Goal: Task Accomplishment & Management: Complete application form

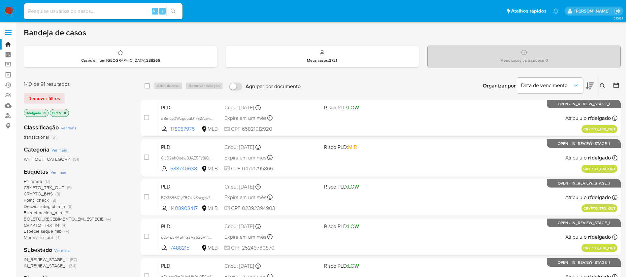
click at [123, 12] on input at bounding box center [103, 11] width 158 height 9
paste input "hhys4wZJetpGqTvQJpTiJsdO"
type input "hhys4wZJetpGqTvQJpTiJsdO"
click at [177, 12] on button "search-icon" at bounding box center [173, 11] width 14 height 9
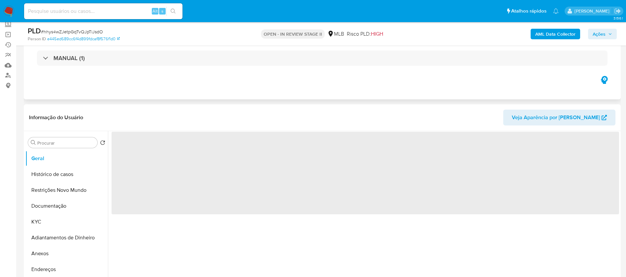
scroll to position [99, 0]
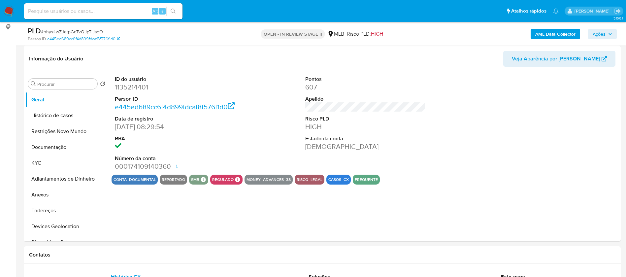
select select "10"
click at [66, 119] on button "Histórico de casos" at bounding box center [63, 116] width 77 height 16
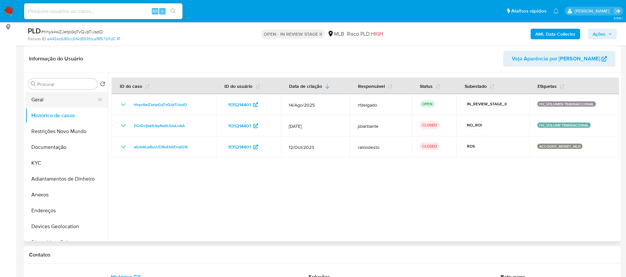
click at [37, 101] on button "Geral" at bounding box center [63, 100] width 77 height 16
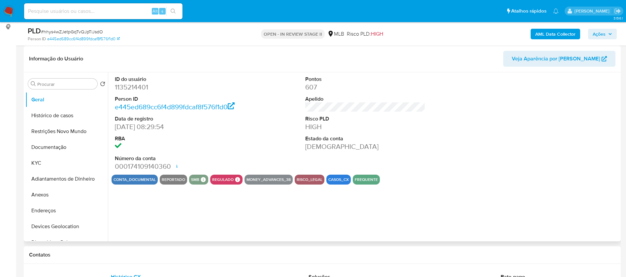
click at [139, 87] on dd "1135214401" at bounding box center [175, 86] width 120 height 9
copy dd "1135214401"
click at [48, 160] on button "KYC" at bounding box center [63, 163] width 77 height 16
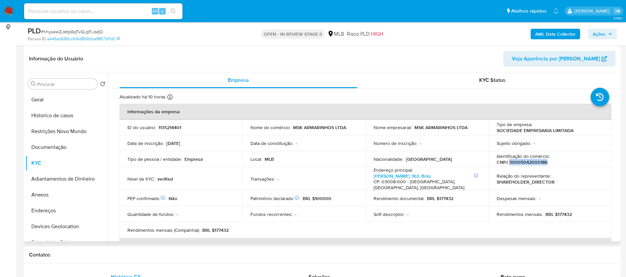
drag, startPoint x: 544, startPoint y: 163, endPoint x: 507, endPoint y: 161, distance: 37.3
click at [507, 161] on p "CNPJ 30005042000186" at bounding box center [521, 162] width 51 height 6
copy p "30005042000186"
click at [41, 143] on button "Documentação" at bounding box center [63, 147] width 77 height 16
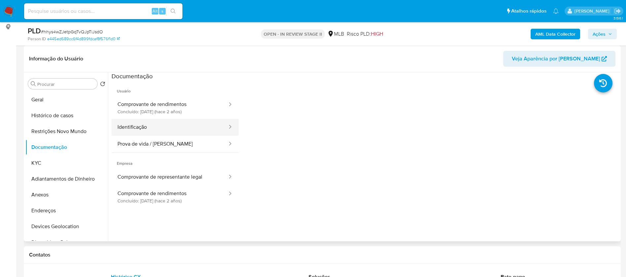
click at [176, 122] on button "Identificação" at bounding box center [169, 127] width 116 height 17
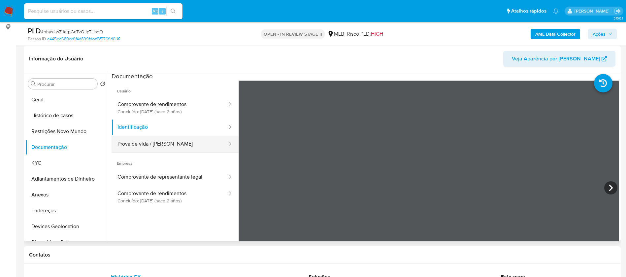
click at [178, 142] on button "Prova de vida / Selfie" at bounding box center [169, 144] width 116 height 17
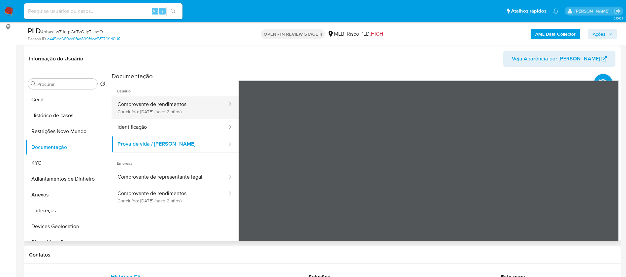
click at [188, 111] on button "Comprovante de rendimentos Concluído: 24/10/2023 (hace 2 años)" at bounding box center [169, 107] width 116 height 22
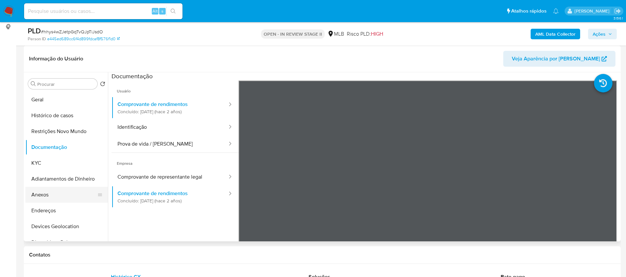
click at [57, 200] on button "Anexos" at bounding box center [63, 195] width 77 height 16
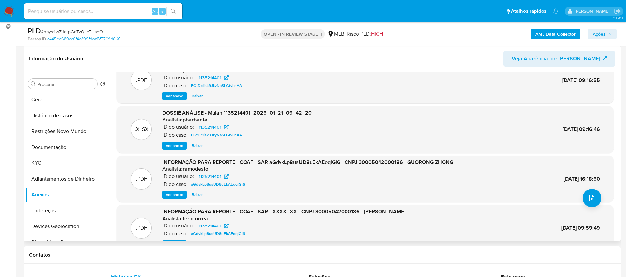
scroll to position [6, 0]
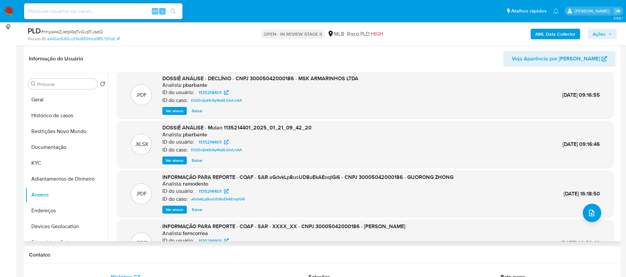
click at [175, 210] on span "Ver anexo" at bounding box center [175, 209] width 18 height 7
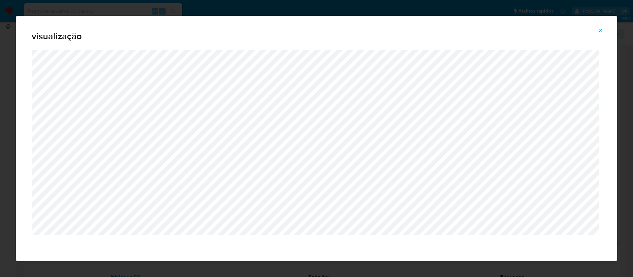
click at [600, 29] on icon "Attachment preview" at bounding box center [600, 30] width 5 height 5
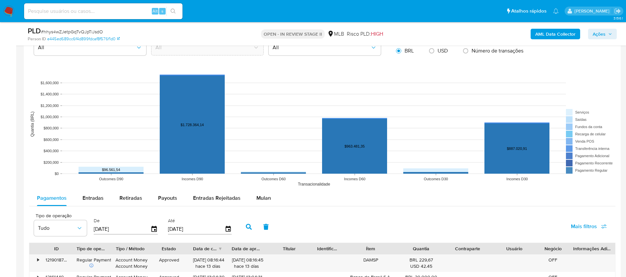
scroll to position [693, 0]
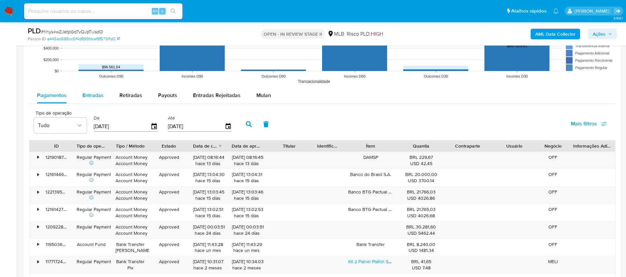
click at [97, 94] on span "Entradas" at bounding box center [92, 95] width 21 height 8
select select "10"
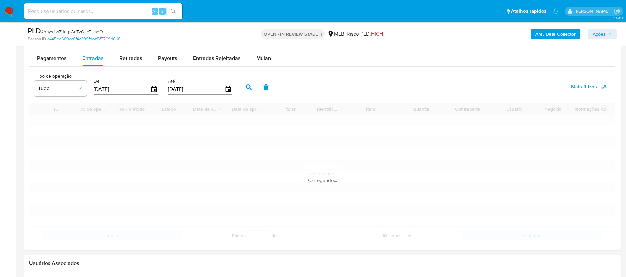
scroll to position [742, 0]
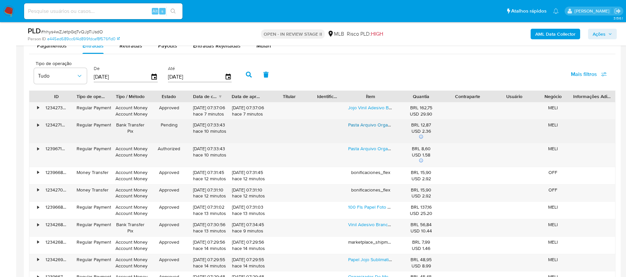
click at [377, 124] on link "Pasta Arquivo Organizadora Expansível Divisórias Documentos" at bounding box center [412, 124] width 129 height 7
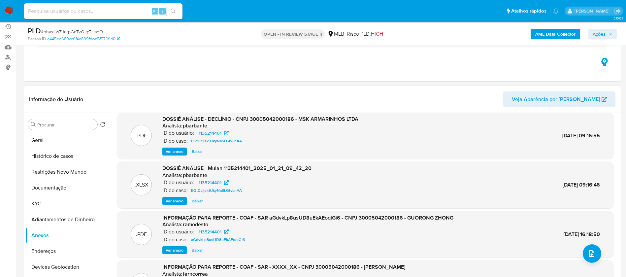
scroll to position [49, 0]
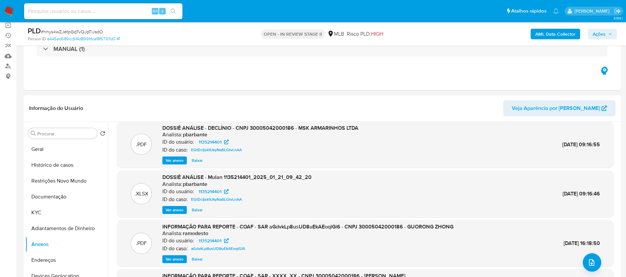
click at [550, 34] on b "AML Data Collector" at bounding box center [555, 34] width 40 height 11
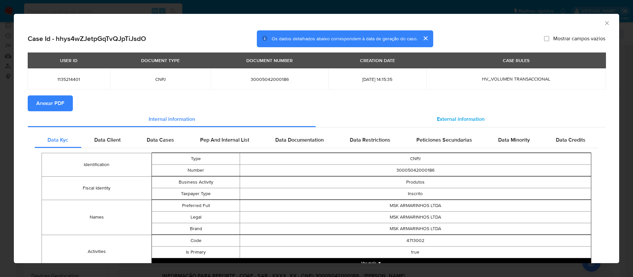
click at [444, 115] on span "External information" at bounding box center [461, 119] width 48 height 8
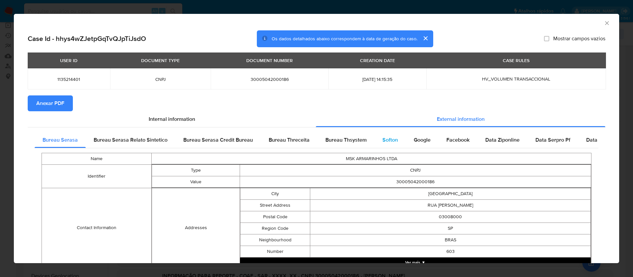
click at [383, 136] on span "Softon" at bounding box center [391, 140] width 16 height 8
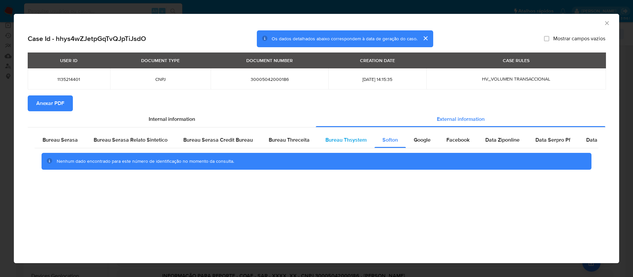
click at [345, 137] on span "Bureau Thsystem" at bounding box center [346, 140] width 41 height 8
click at [41, 105] on span "Anexar PDF" at bounding box center [50, 103] width 28 height 15
click at [608, 23] on icon "Fechar a janela" at bounding box center [607, 23] width 7 height 7
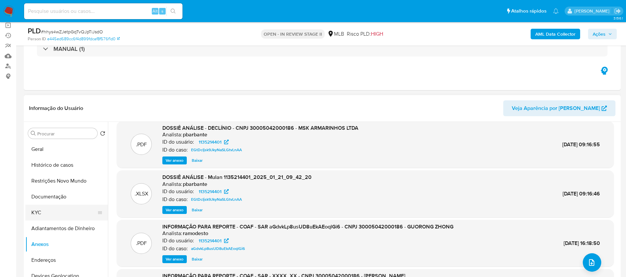
click at [37, 218] on button "KYC" at bounding box center [63, 213] width 77 height 16
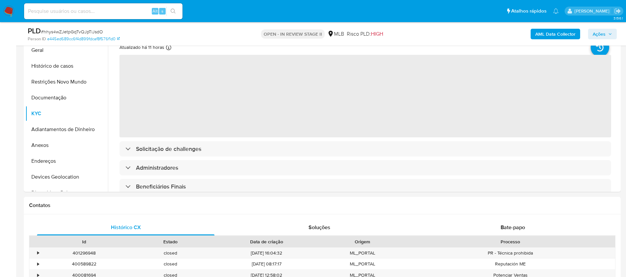
scroll to position [99, 0]
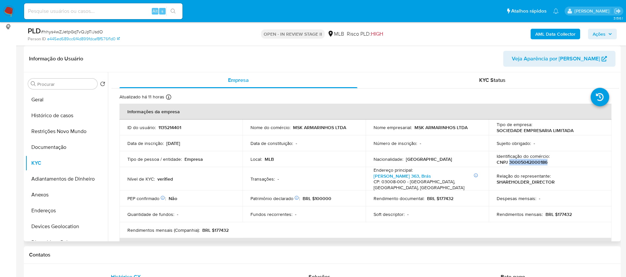
drag, startPoint x: 549, startPoint y: 161, endPoint x: 508, endPoint y: 165, distance: 41.4
click at [508, 165] on div "Identificação do comércio : CNPJ 30005042000186" at bounding box center [549, 159] width 107 height 12
copy p "30005042000186"
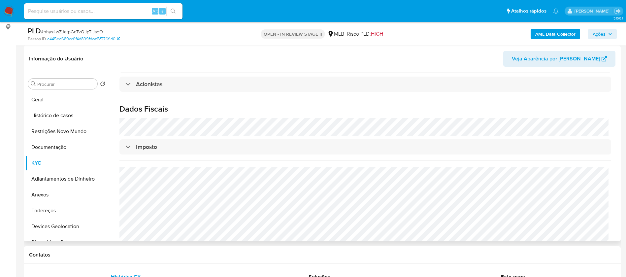
scroll to position [271, 0]
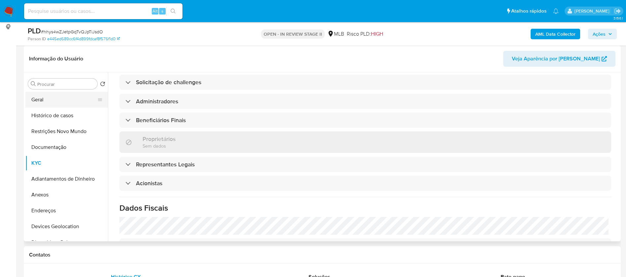
click at [55, 99] on button "Geral" at bounding box center [63, 100] width 77 height 16
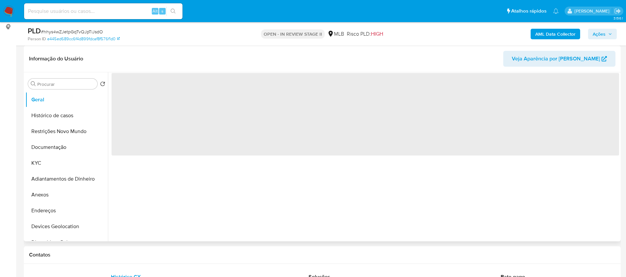
scroll to position [0, 0]
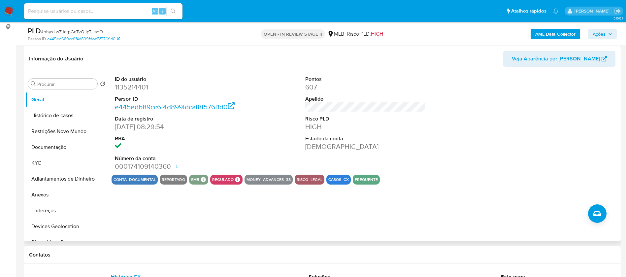
click at [132, 84] on dd "1135214401" at bounding box center [175, 86] width 120 height 9
copy dd "1135214401"
click at [356, 150] on dd "Ativa" at bounding box center [365, 146] width 120 height 9
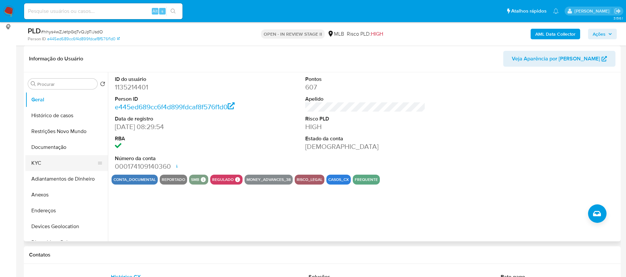
click at [47, 162] on button "KYC" at bounding box center [63, 163] width 77 height 16
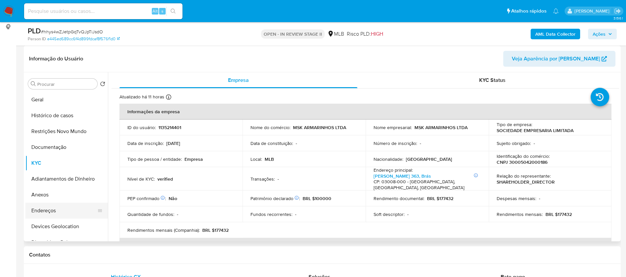
click at [45, 205] on button "Endereços" at bounding box center [63, 211] width 77 height 16
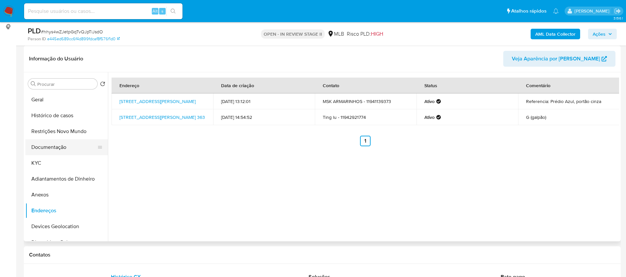
scroll to position [49, 0]
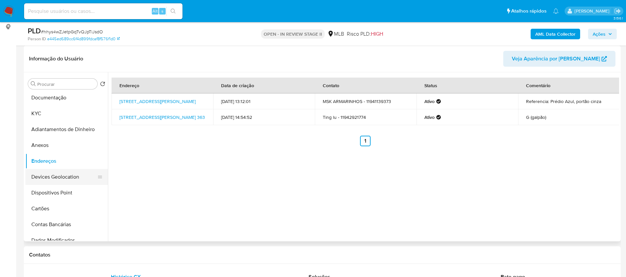
click at [63, 176] on button "Devices Geolocation" at bounding box center [63, 177] width 77 height 16
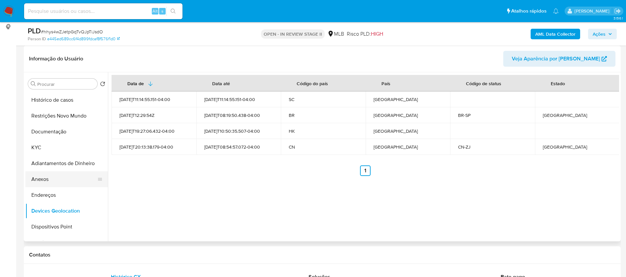
scroll to position [0, 0]
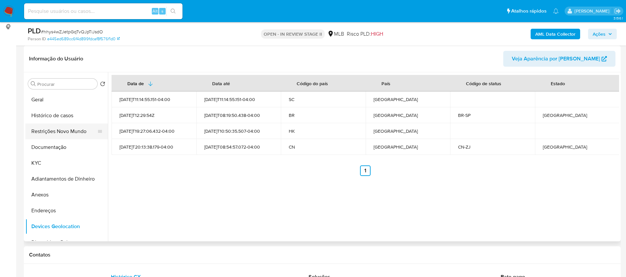
click at [67, 129] on button "Restrições Novo Mundo" at bounding box center [63, 131] width 77 height 16
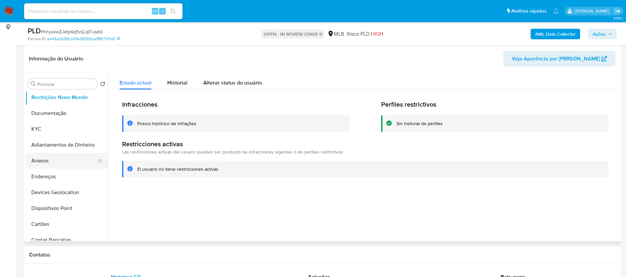
scroll to position [49, 0]
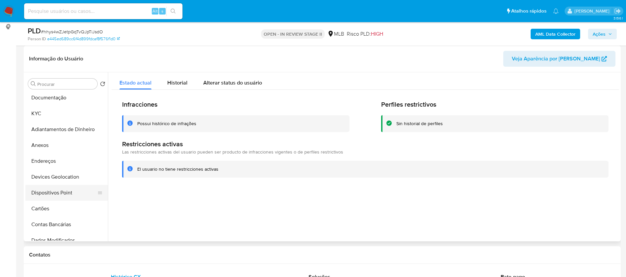
click at [71, 191] on button "Dispositivos Point" at bounding box center [63, 193] width 77 height 16
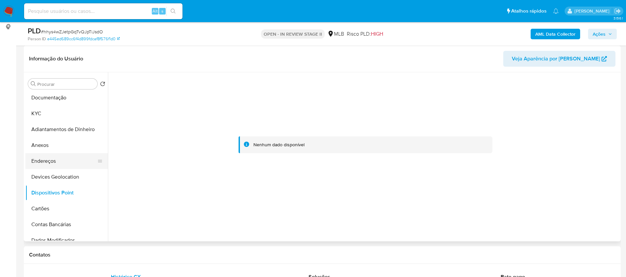
click at [53, 158] on button "Endereços" at bounding box center [63, 161] width 77 height 16
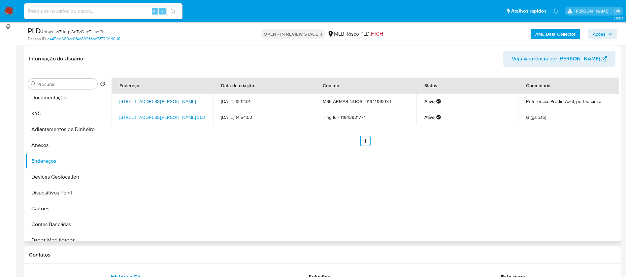
click at [150, 98] on link "Rua Monsenhor Andrade 603, São Paulo, São Paulo, 03008000, Brasil 603" at bounding box center [157, 101] width 76 height 7
click at [63, 148] on button "Anexos" at bounding box center [63, 145] width 77 height 16
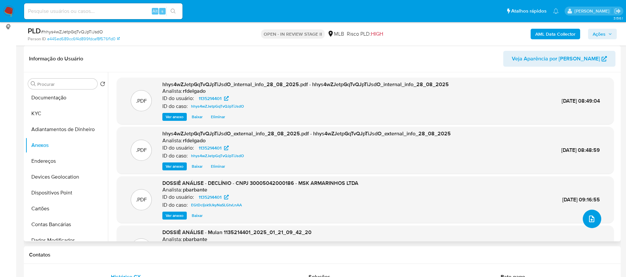
click at [590, 221] on icon "upload-file" at bounding box center [592, 219] width 8 height 8
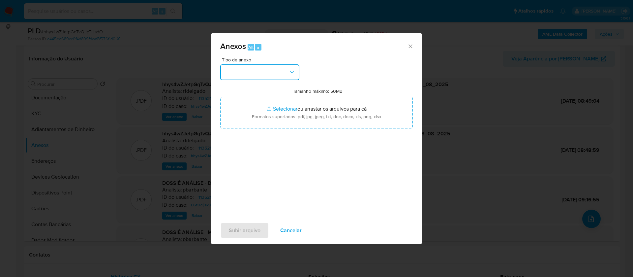
click at [277, 73] on button "button" at bounding box center [259, 72] width 79 height 16
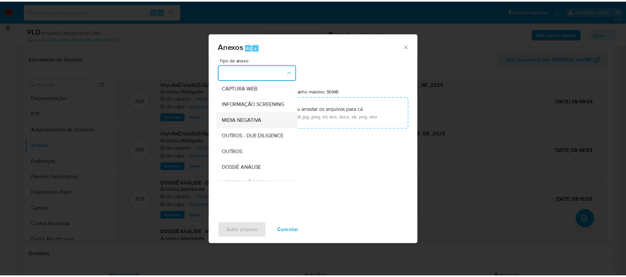
scroll to position [99, 0]
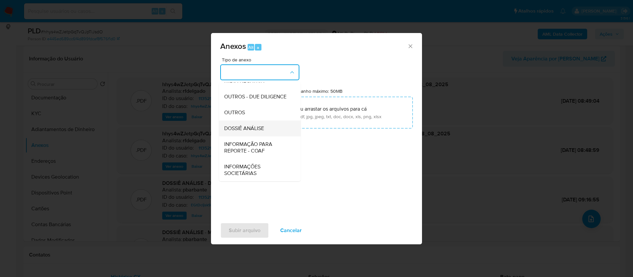
click at [273, 133] on div "DOSSIÊ ANÁLISE" at bounding box center [257, 128] width 67 height 16
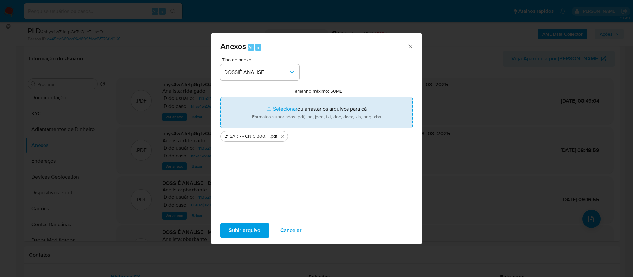
type input "C:\fakepath\Mulan 1135214401_2025_08_27_17_06_06.xlsx"
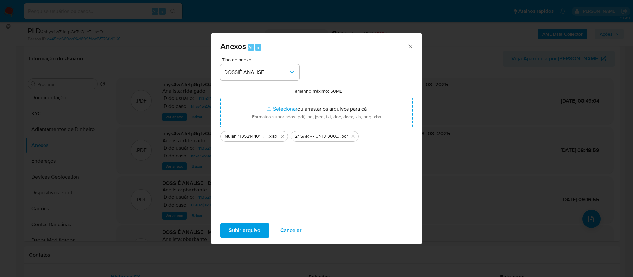
click at [249, 228] on span "Subir arquivo" at bounding box center [245, 230] width 32 height 15
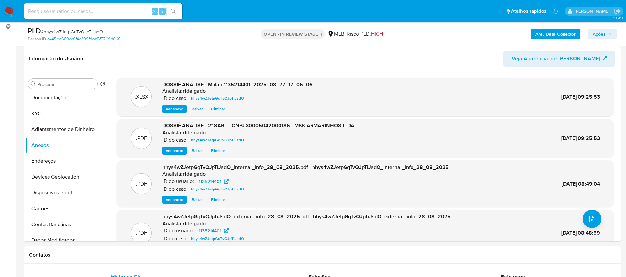
click at [605, 36] on span "Ações" at bounding box center [598, 34] width 13 height 11
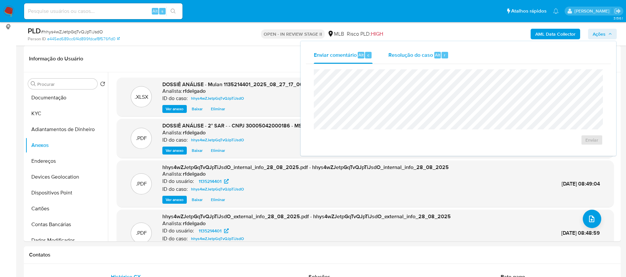
click at [419, 53] on span "Resolução do caso" at bounding box center [410, 55] width 45 height 8
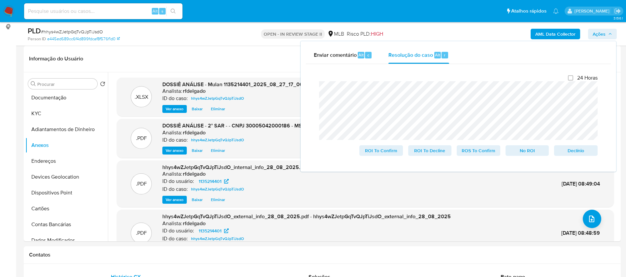
drag, startPoint x: 568, startPoint y: 149, endPoint x: 403, endPoint y: 34, distance: 200.7
click at [568, 149] on span "Declínio" at bounding box center [575, 150] width 34 height 9
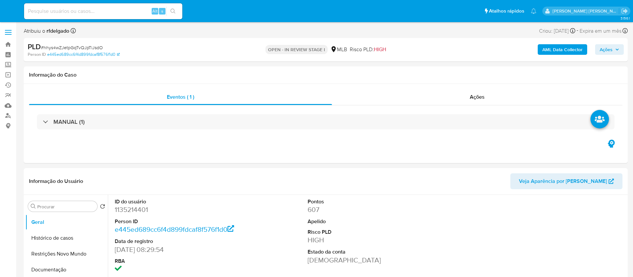
select select "10"
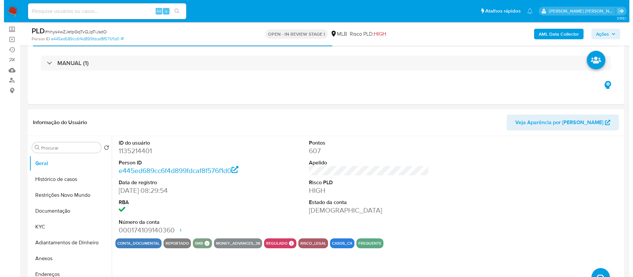
scroll to position [99, 0]
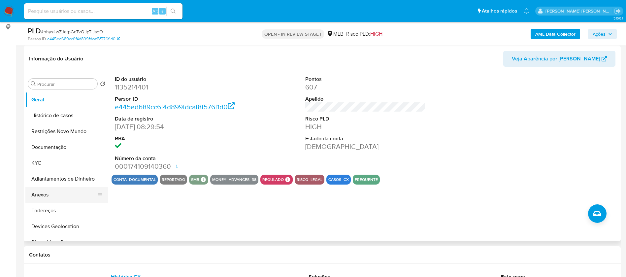
click at [52, 193] on button "Anexos" at bounding box center [63, 195] width 77 height 16
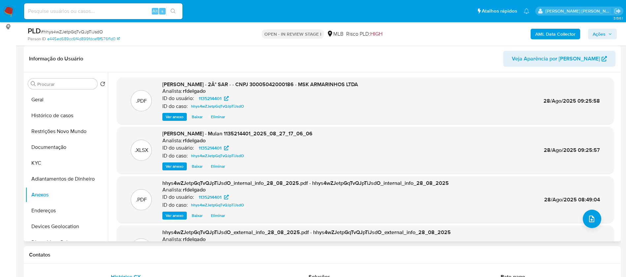
click at [217, 118] on span "Eliminar" at bounding box center [218, 116] width 14 height 7
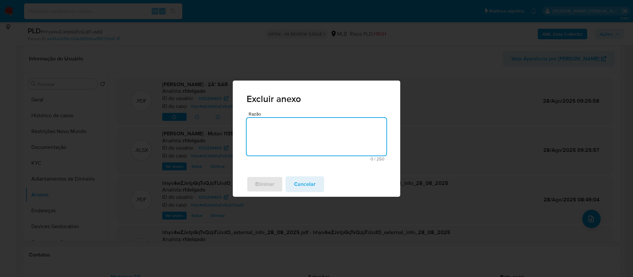
click at [328, 141] on textarea "Razão" at bounding box center [317, 137] width 140 height 38
type textarea ";;"
click at [266, 185] on span "Eliminar" at bounding box center [264, 184] width 19 height 15
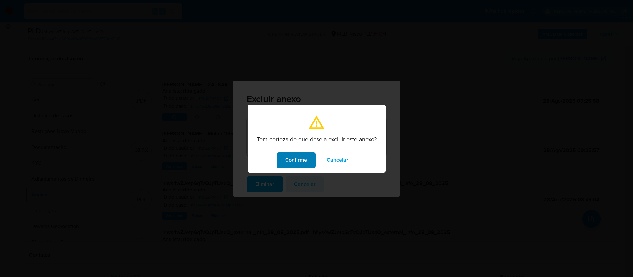
click at [303, 158] on span "Confirme" at bounding box center [296, 160] width 22 height 15
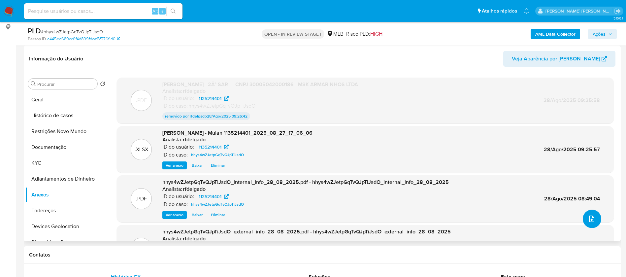
click at [587, 214] on button "upload-file" at bounding box center [592, 218] width 18 height 18
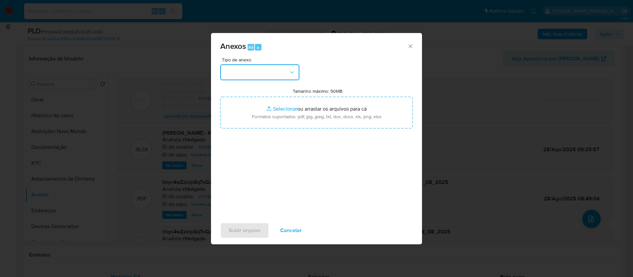
click at [268, 75] on button "button" at bounding box center [259, 72] width 79 height 16
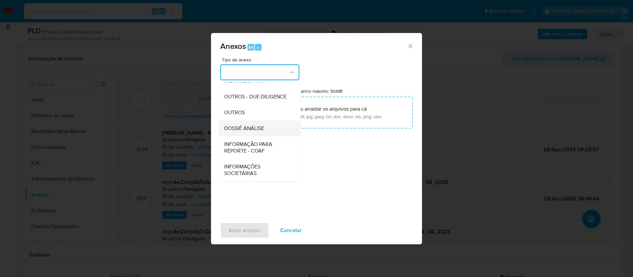
click at [261, 131] on span "DOSSIÊ ANÁLISE" at bounding box center [244, 128] width 40 height 7
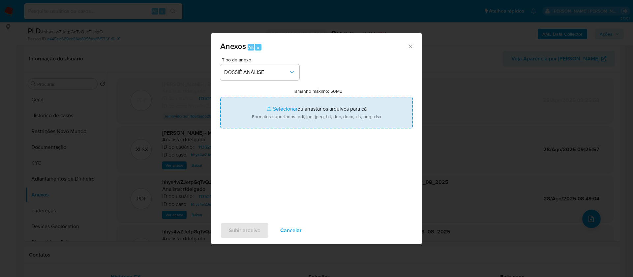
type input "C:\fakepath\2° SAR - - CNPJ 30005042000186 - MSK ARMARINHOS LTDA..pdf"
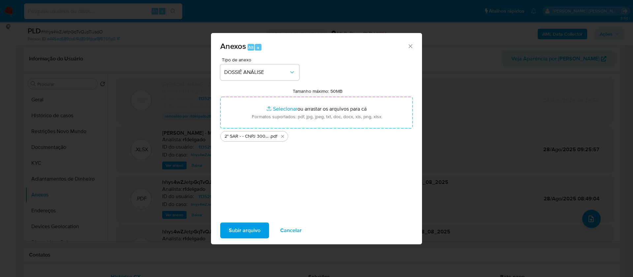
click at [246, 230] on span "Subir arquivo" at bounding box center [245, 230] width 32 height 15
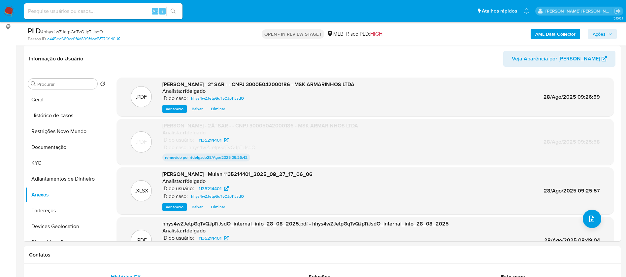
click at [602, 32] on span "Ações" at bounding box center [598, 34] width 13 height 11
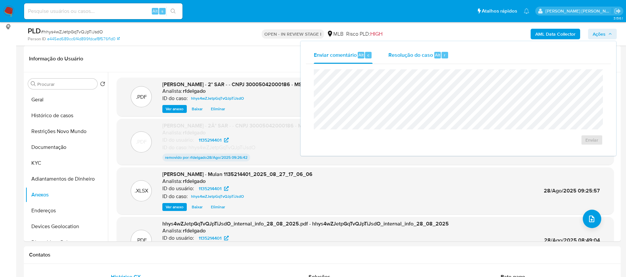
click at [413, 57] on span "Resolução do caso" at bounding box center [410, 55] width 45 height 8
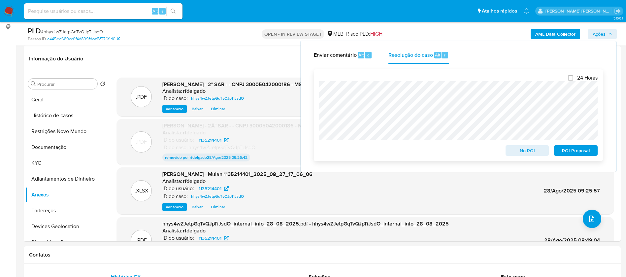
click at [569, 155] on span "ROI Proposal" at bounding box center [575, 150] width 34 height 9
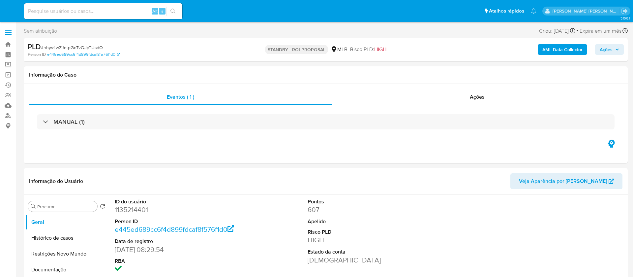
select select "10"
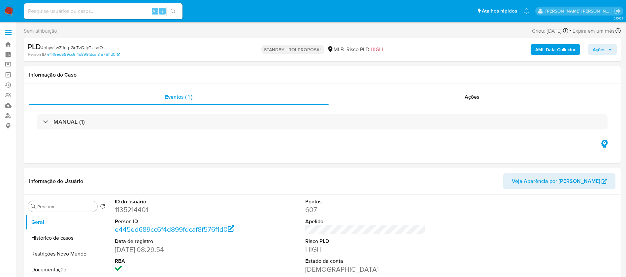
click at [9, 9] on img at bounding box center [8, 11] width 11 height 11
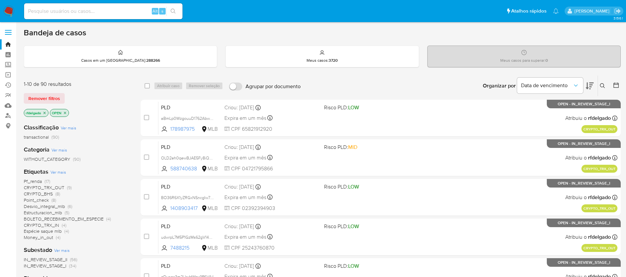
click at [63, 170] on span "Ver mais" at bounding box center [58, 172] width 16 height 6
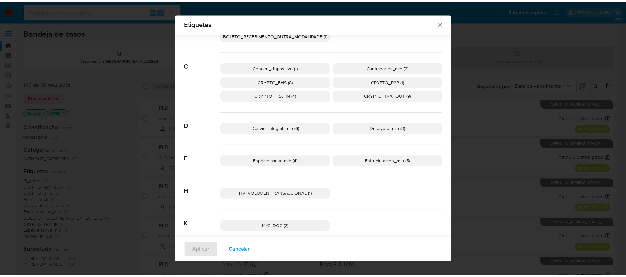
scroll to position [94, 0]
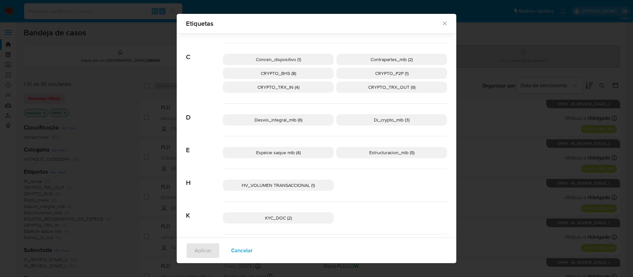
click at [307, 187] on span "HV_VOLUMEN TRANSACCIONAL (1)" at bounding box center [278, 185] width 73 height 7
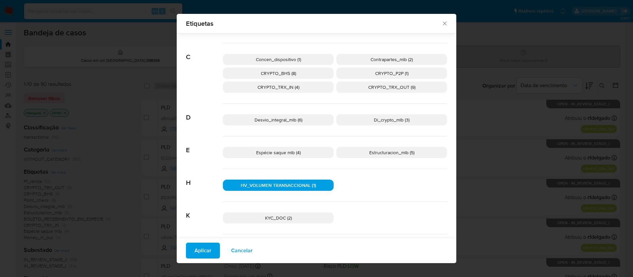
click at [195, 250] on span "Aplicar" at bounding box center [203, 250] width 17 height 15
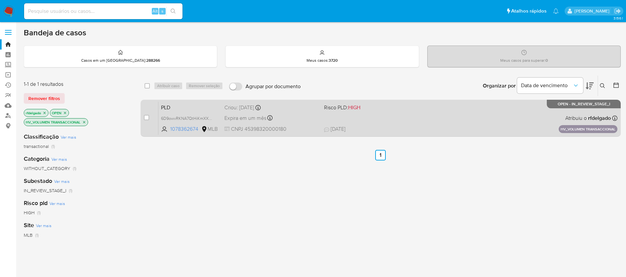
click at [415, 116] on div "PLD 6D9owvRKNA7QtHiKmXXBHrFk 1078362674 MLB Risco PLD: HIGH Criou: 14/08/2025 C…" at bounding box center [387, 117] width 459 height 33
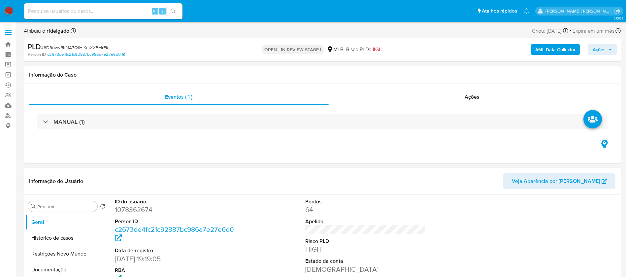
click at [130, 207] on dd "1078362674" at bounding box center [175, 209] width 120 height 9
select select "10"
copy dd "1078362674"
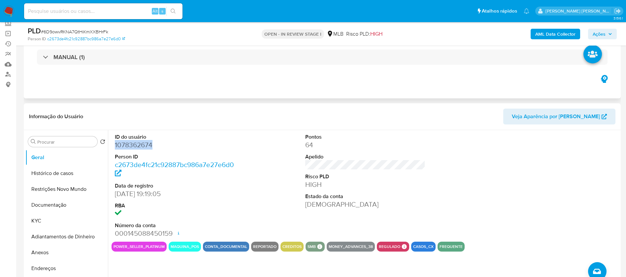
scroll to position [99, 0]
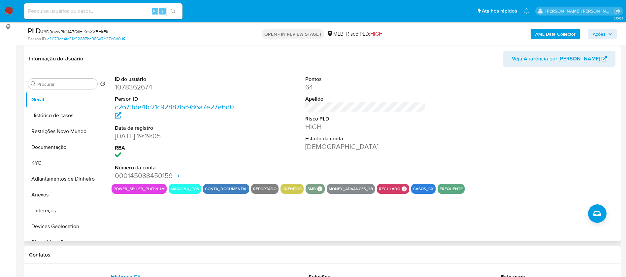
click at [286, 148] on div "ID do usuário 1078362674 Person ID c2673de4fc21c92887bc986a7e27e6d0 Data de reg…" at bounding box center [364, 127] width 507 height 111
click at [53, 111] on button "Histórico de casos" at bounding box center [63, 116] width 77 height 16
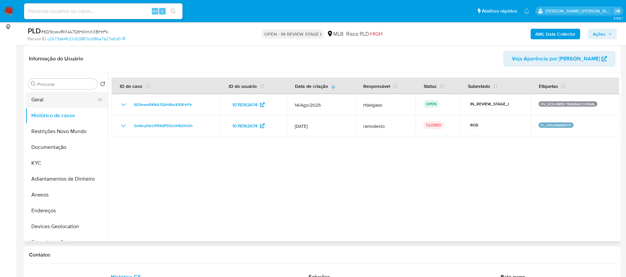
click at [36, 96] on button "Geral" at bounding box center [63, 100] width 77 height 16
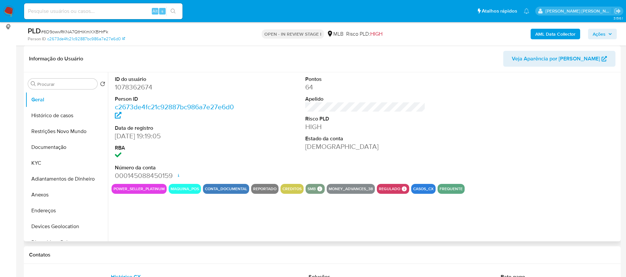
click at [137, 85] on dd "1078362674" at bounding box center [175, 86] width 120 height 9
copy dd "1078362674"
click at [125, 88] on dd "1078362674" at bounding box center [175, 86] width 120 height 9
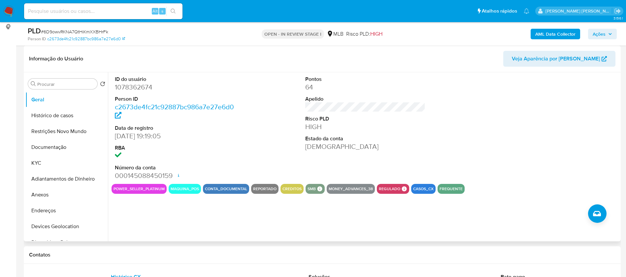
click at [288, 148] on div "ID do usuário 1078362674 Person ID c2673de4fc21c92887bc986a7e27e6d0 Data de reg…" at bounding box center [364, 127] width 507 height 111
click at [43, 165] on button "KYC" at bounding box center [63, 163] width 77 height 16
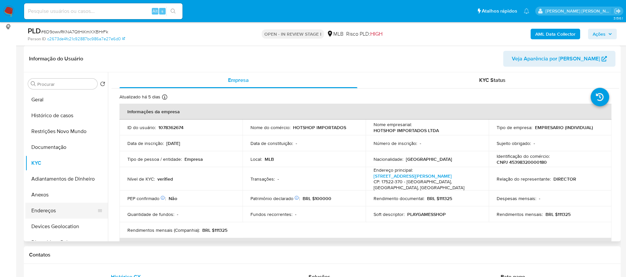
click at [58, 204] on button "Endereços" at bounding box center [63, 211] width 77 height 16
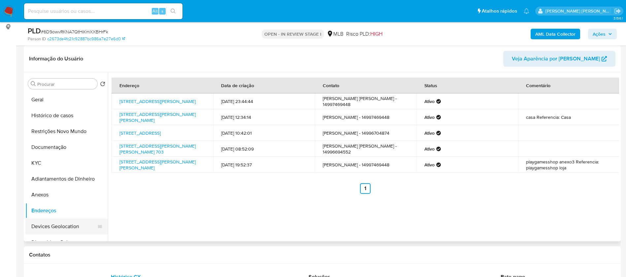
click at [54, 227] on button "Devices Geolocation" at bounding box center [63, 226] width 77 height 16
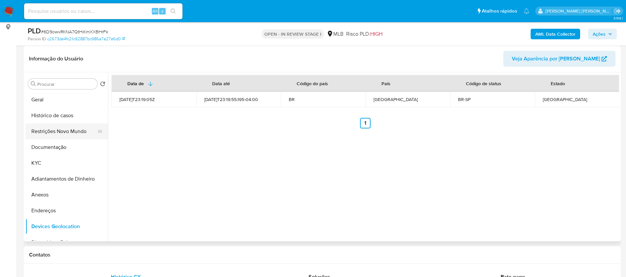
click at [40, 137] on button "Restrições Novo Mundo" at bounding box center [63, 131] width 77 height 16
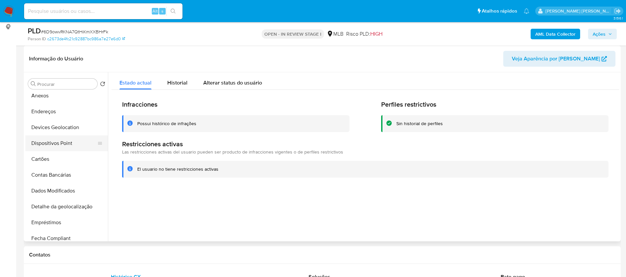
click at [63, 146] on button "Dispositivos Point" at bounding box center [63, 143] width 77 height 16
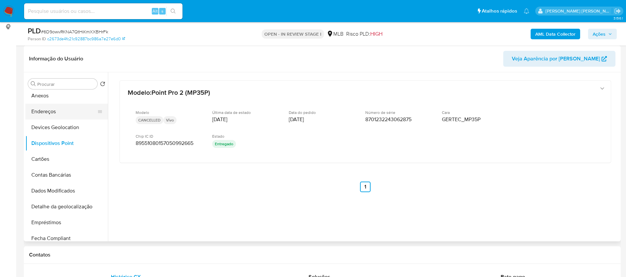
click at [77, 111] on button "Endereços" at bounding box center [63, 112] width 77 height 16
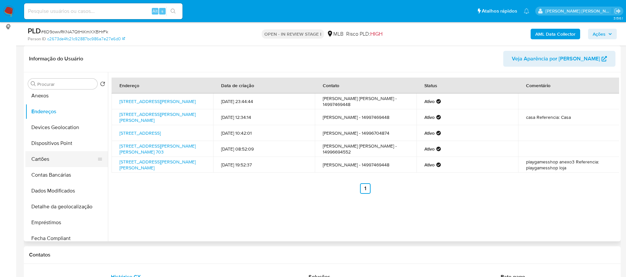
scroll to position [0, 0]
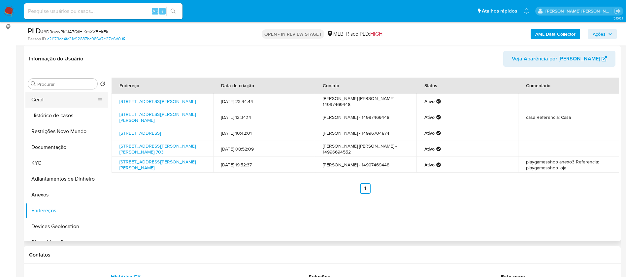
click at [55, 103] on button "Geral" at bounding box center [63, 100] width 77 height 16
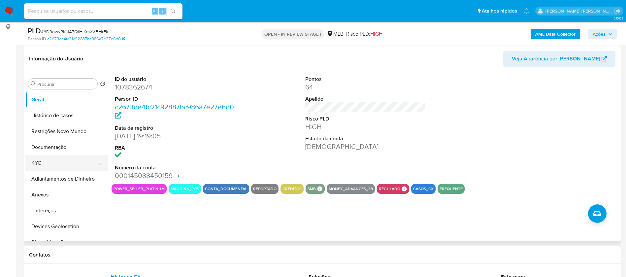
click at [66, 161] on button "KYC" at bounding box center [63, 163] width 77 height 16
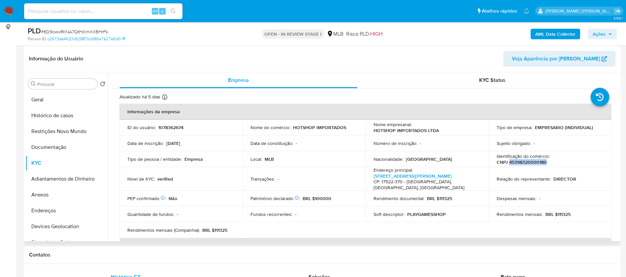
drag, startPoint x: 545, startPoint y: 162, endPoint x: 507, endPoint y: 162, distance: 38.6
click at [507, 162] on div "Identificação do comércio : CNPJ 45398320000180" at bounding box center [549, 159] width 107 height 12
copy p "45398320000180"
click at [162, 97] on icon at bounding box center [164, 96] width 5 height 5
click at [66, 94] on button "Geral" at bounding box center [63, 100] width 77 height 16
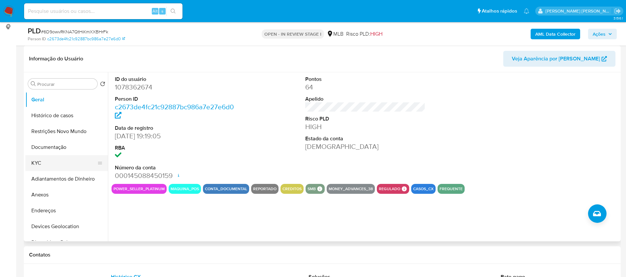
click at [39, 163] on button "KYC" at bounding box center [63, 163] width 77 height 16
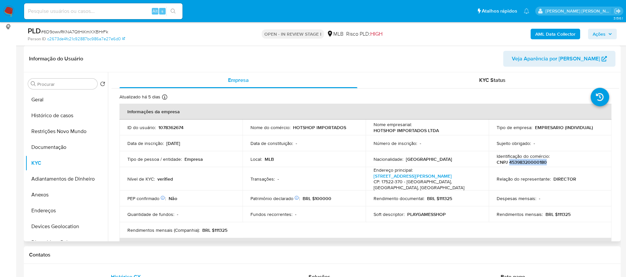
drag, startPoint x: 546, startPoint y: 162, endPoint x: 507, endPoint y: 162, distance: 38.9
click at [507, 162] on div "Identificação do comércio : CNPJ 45398320000180" at bounding box center [549, 159] width 107 height 12
copy p "45398320000180"
click at [72, 115] on button "Histórico de casos" at bounding box center [63, 116] width 77 height 16
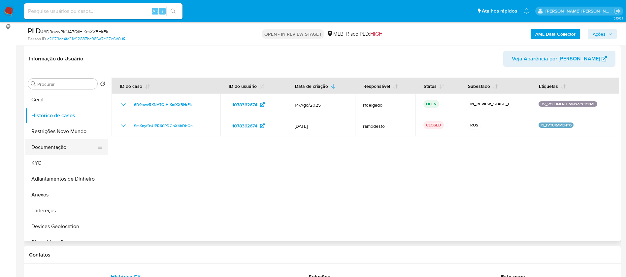
click at [63, 151] on button "Documentação" at bounding box center [63, 147] width 77 height 16
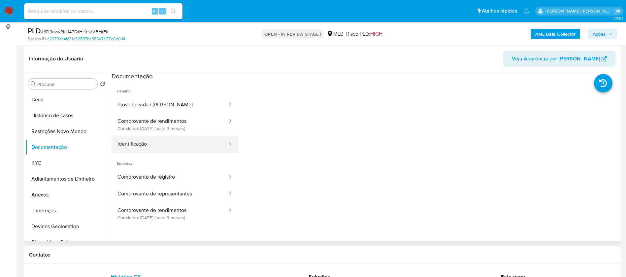
click at [173, 142] on button "Identificação" at bounding box center [169, 144] width 116 height 17
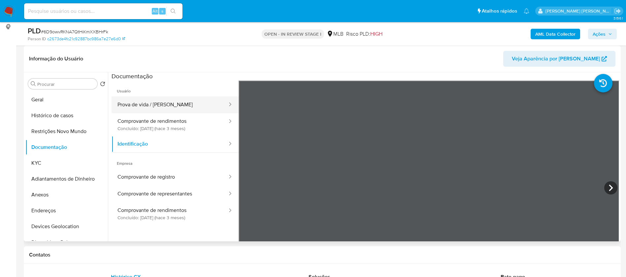
click at [168, 101] on button "Prova de vida / Selfie" at bounding box center [169, 104] width 116 height 17
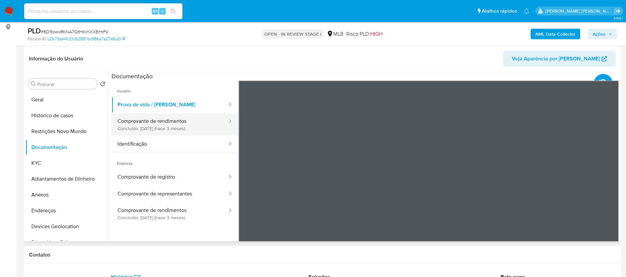
click at [193, 118] on button "Comprovante de rendimentos Concluído: 25/05/2025 (hace 3 meses)" at bounding box center [169, 124] width 116 height 22
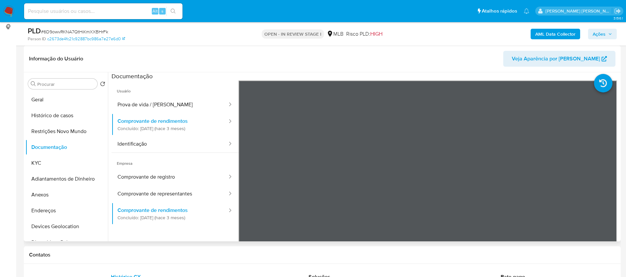
click at [365, 58] on header "Informação do Usuário Veja Aparência por Pessoa" at bounding box center [322, 59] width 586 height 16
click at [55, 163] on button "KYC" at bounding box center [63, 163] width 77 height 16
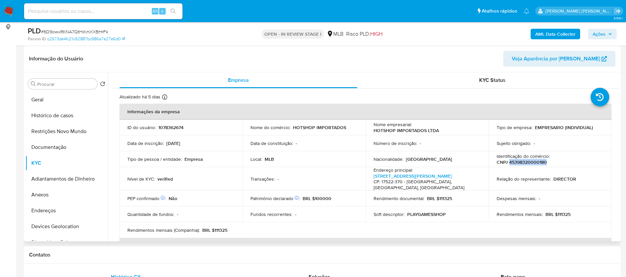
drag, startPoint x: 533, startPoint y: 161, endPoint x: 507, endPoint y: 162, distance: 25.4
click at [507, 162] on div "Identificação do comércio : CNPJ 45398320000180" at bounding box center [549, 159] width 107 height 12
copy p "45398320000180"
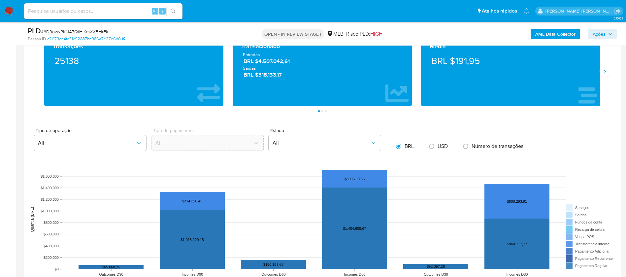
scroll to position [594, 0]
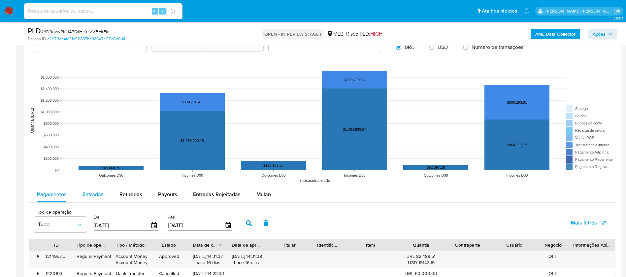
click at [86, 193] on span "Entradas" at bounding box center [92, 194] width 21 height 8
select select "10"
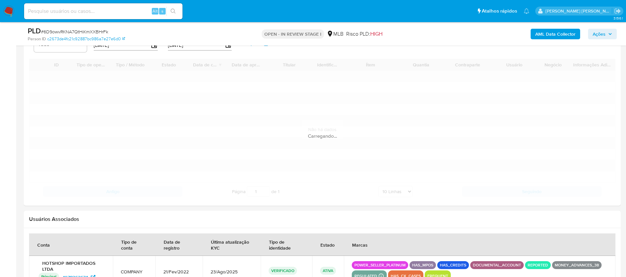
scroll to position [792, 0]
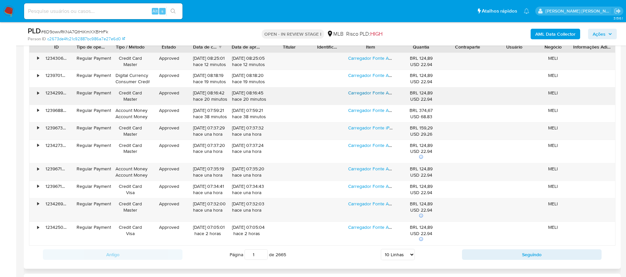
click at [356, 92] on link "Carregador Fonte Apple iPad iPhone Turbo Usb-c 20w Original" at bounding box center [412, 92] width 129 height 7
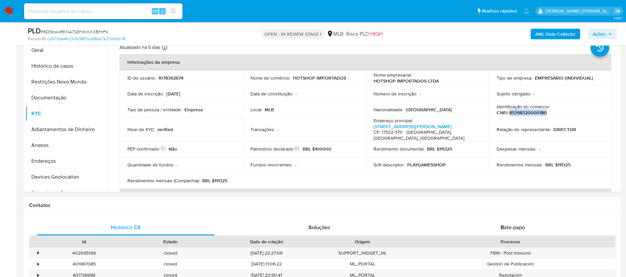
scroll to position [99, 0]
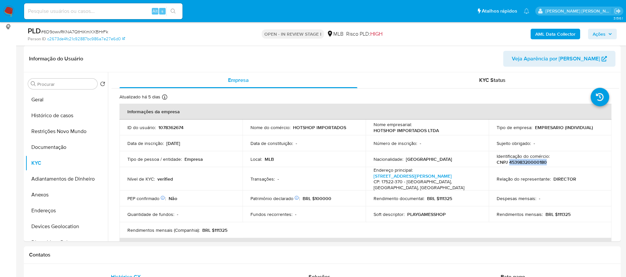
drag, startPoint x: 43, startPoint y: 194, endPoint x: 19, endPoint y: 194, distance: 24.1
click at [43, 194] on button "Anexos" at bounding box center [66, 195] width 82 height 16
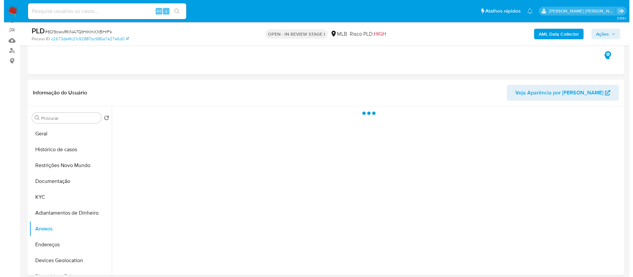
scroll to position [49, 0]
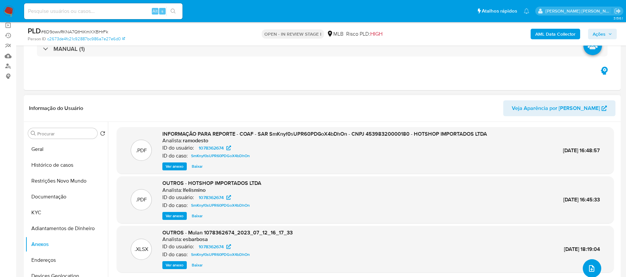
click at [588, 267] on icon "upload-file" at bounding box center [592, 268] width 8 height 8
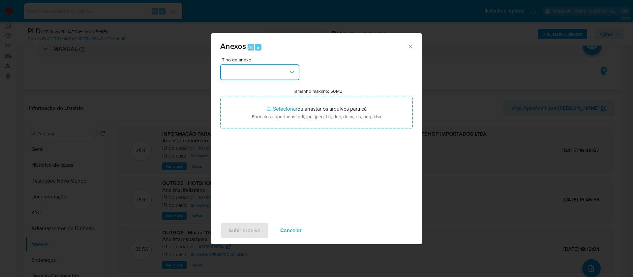
click at [269, 72] on button "button" at bounding box center [259, 72] width 79 height 16
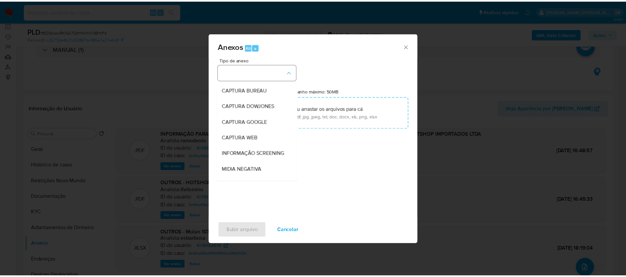
scroll to position [99, 0]
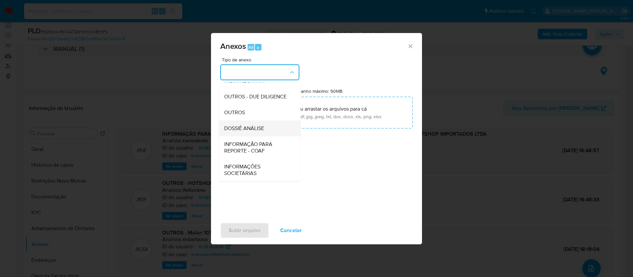
click at [260, 130] on span "DOSSIÊ ANÁLISE" at bounding box center [244, 128] width 40 height 7
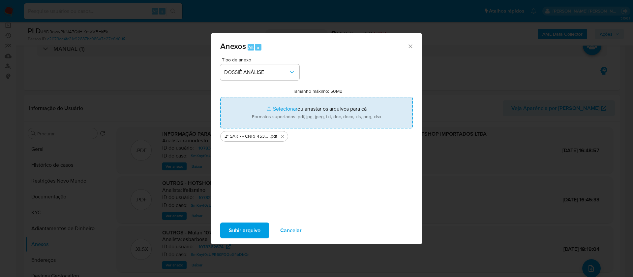
type input "C:\fakepath\Mulan 1078362674_2025_08_27_17_08_53 (1).xlsx"
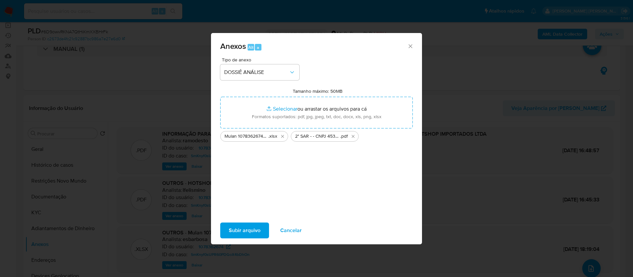
click at [238, 230] on span "Subir arquivo" at bounding box center [245, 230] width 32 height 15
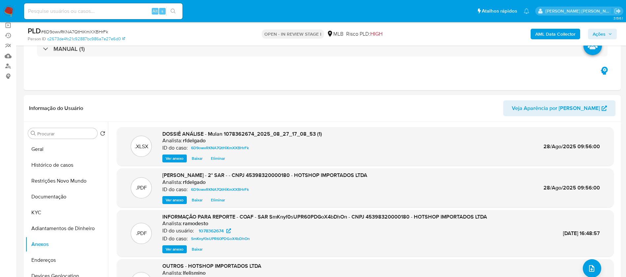
click at [604, 34] on span "Ações" at bounding box center [598, 34] width 13 height 11
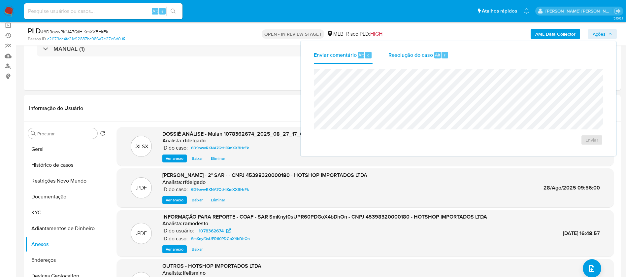
click at [408, 57] on span "Resolução do caso" at bounding box center [410, 55] width 45 height 8
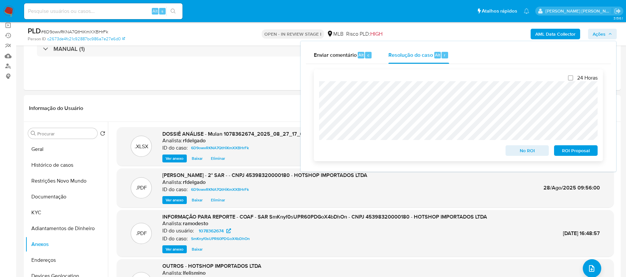
click at [571, 151] on span "ROI Proposal" at bounding box center [575, 150] width 34 height 9
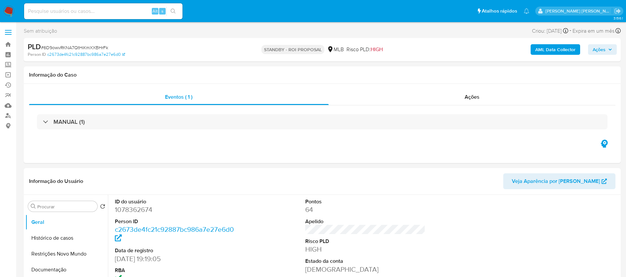
select select "10"
click at [104, 10] on input at bounding box center [103, 11] width 158 height 9
paste input "Bwi3WlcBx83evvmMSw80SujD"
type input "Bwi3WlcBx83evvmMSw80SujD"
click at [171, 9] on icon "search-icon" at bounding box center [173, 11] width 5 height 5
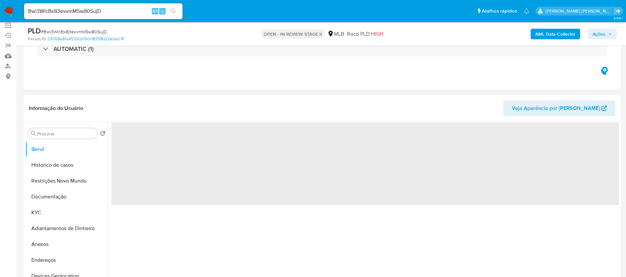
scroll to position [99, 0]
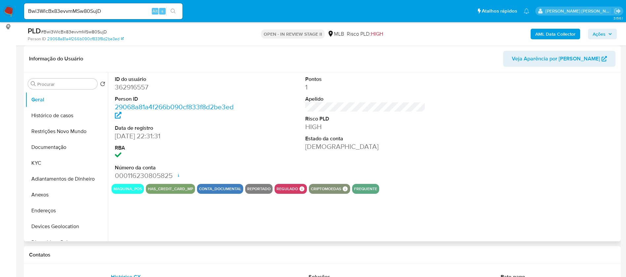
select select "10"
click at [50, 116] on button "Histórico de casos" at bounding box center [63, 116] width 77 height 16
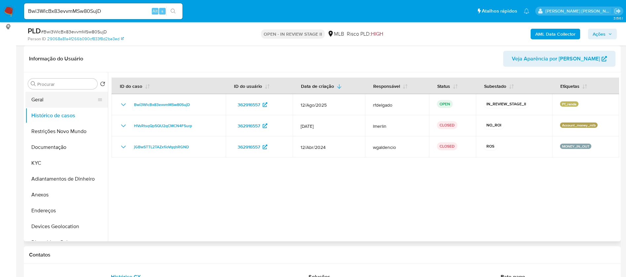
click at [37, 98] on button "Geral" at bounding box center [63, 100] width 77 height 16
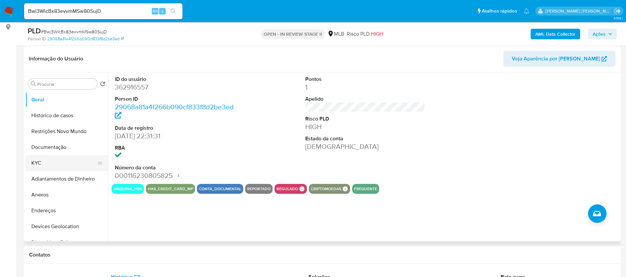
click at [52, 164] on button "KYC" at bounding box center [63, 163] width 77 height 16
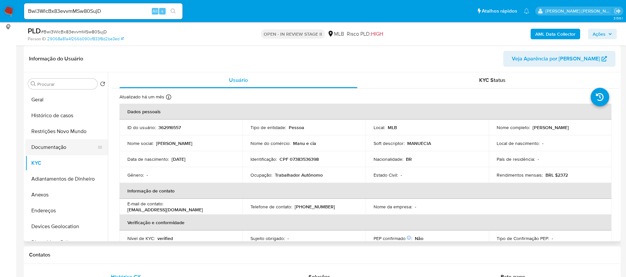
click at [53, 150] on button "Documentação" at bounding box center [63, 147] width 77 height 16
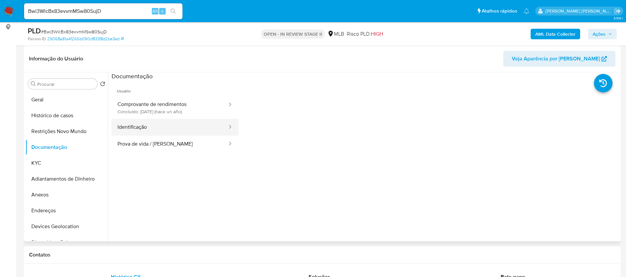
click at [157, 129] on button "Identificação" at bounding box center [169, 127] width 116 height 17
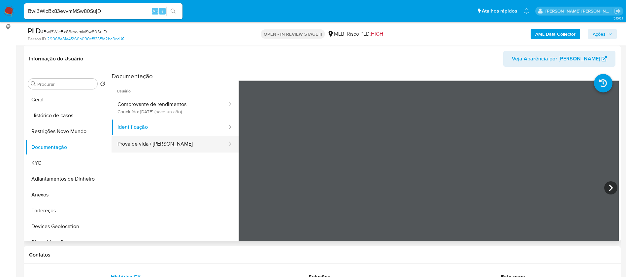
click at [170, 149] on button "Prova de vida / [PERSON_NAME]" at bounding box center [169, 144] width 116 height 17
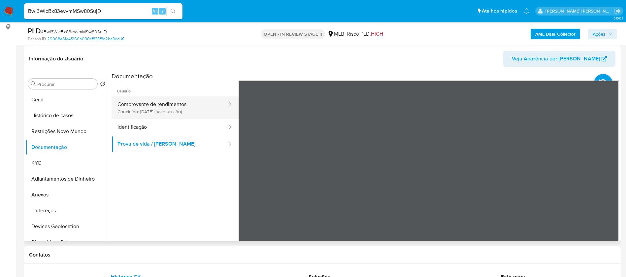
click at [188, 109] on button "Comprovante de rendimentos Concluído: 04/09/2024 (hace un año)" at bounding box center [169, 107] width 116 height 22
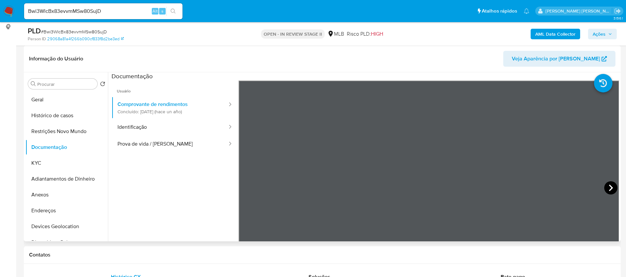
click at [609, 189] on icon at bounding box center [611, 187] width 4 height 7
click at [67, 162] on button "KYC" at bounding box center [63, 163] width 77 height 16
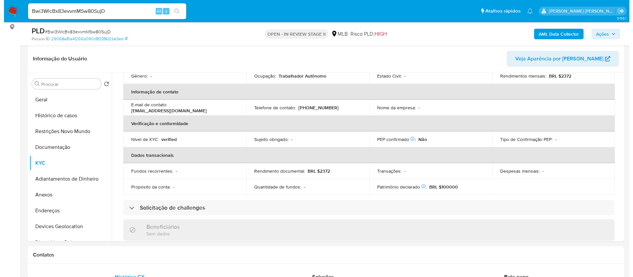
scroll to position [49, 0]
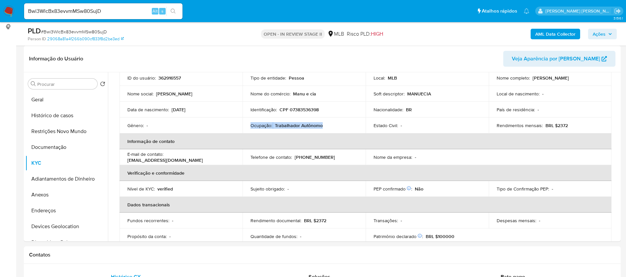
drag, startPoint x: 321, startPoint y: 126, endPoint x: 251, endPoint y: 126, distance: 70.6
click at [251, 126] on div "Ocupação : Trabalhador Autônomo" at bounding box center [303, 125] width 107 height 6
copy div "Ocupação : Trabalhador Autônomo"
click at [549, 38] on b "AML Data Collector" at bounding box center [555, 34] width 40 height 11
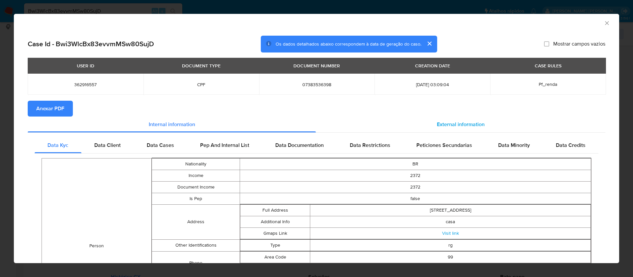
click at [460, 126] on span "External information" at bounding box center [461, 124] width 48 height 8
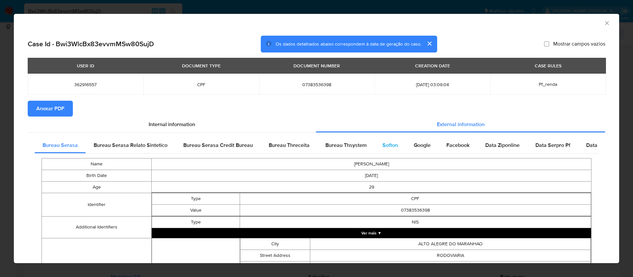
click at [383, 144] on span "Softon" at bounding box center [391, 145] width 16 height 8
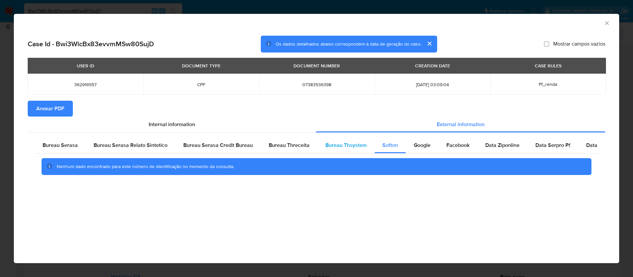
click at [354, 143] on span "Bureau Thsystem" at bounding box center [346, 145] width 41 height 8
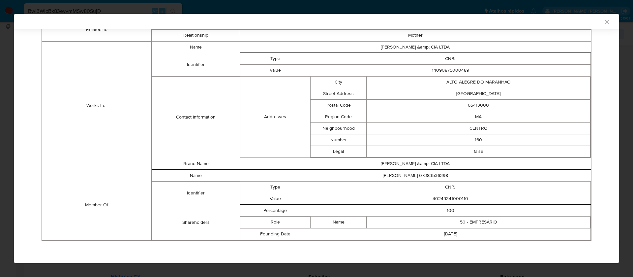
scroll to position [417, 0]
click at [444, 196] on td "40249341000110" at bounding box center [450, 198] width 281 height 12
copy td "40249341000110"
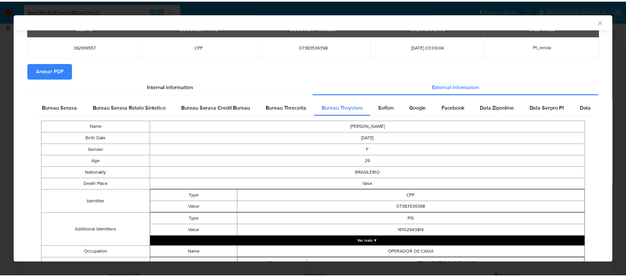
scroll to position [0, 0]
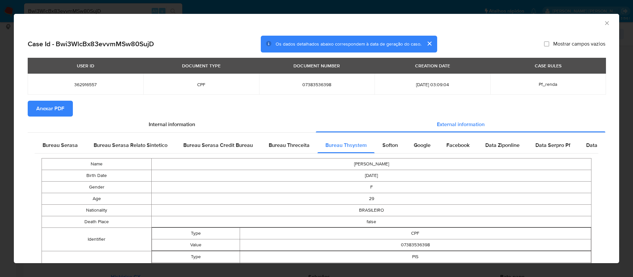
click at [60, 111] on span "Anexar PDF" at bounding box center [50, 108] width 28 height 15
click at [604, 24] on icon "Fechar a janela" at bounding box center [607, 23] width 7 height 7
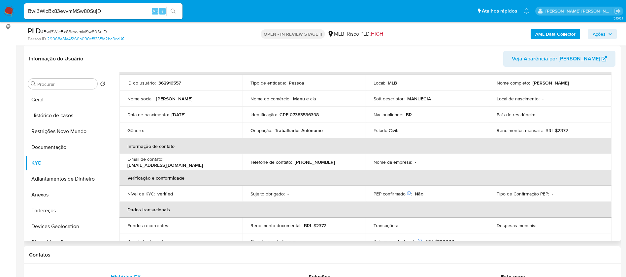
scroll to position [43, 0]
drag, startPoint x: 575, startPoint y: 78, endPoint x: 531, endPoint y: 83, distance: 43.9
click at [531, 83] on div "Nome completo : Darlene Araujo Alves" at bounding box center [549, 84] width 107 height 6
copy p "Darlene Araujo Alves"
click at [175, 84] on p "362916557" at bounding box center [169, 84] width 22 height 6
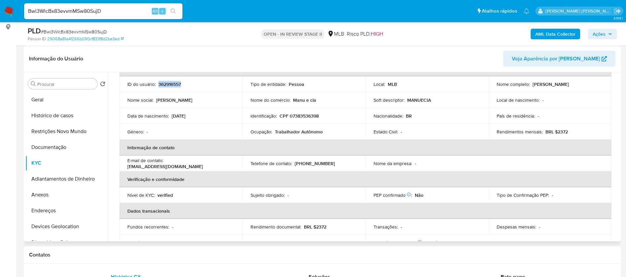
click at [175, 84] on p "362916557" at bounding box center [169, 84] width 22 height 6
copy p "362916557"
click at [62, 105] on button "Geral" at bounding box center [63, 100] width 77 height 16
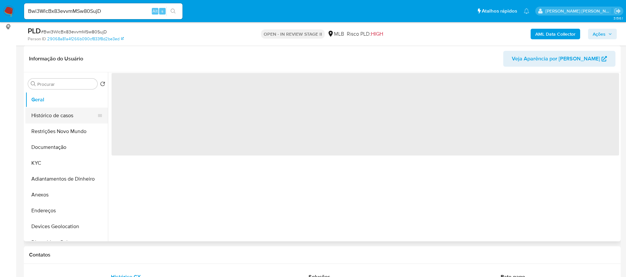
scroll to position [0, 0]
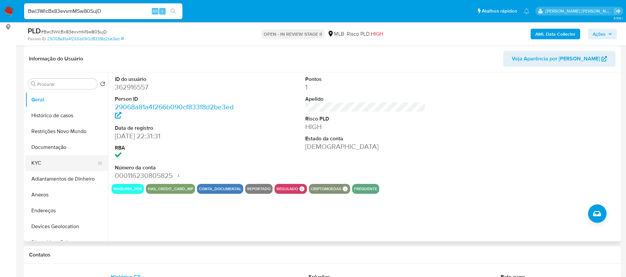
click at [44, 164] on button "KYC" at bounding box center [63, 163] width 77 height 16
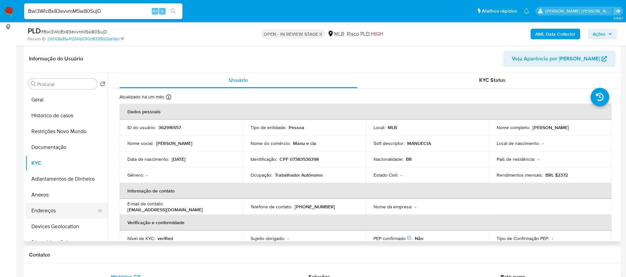
click at [44, 207] on button "Endereços" at bounding box center [63, 211] width 77 height 16
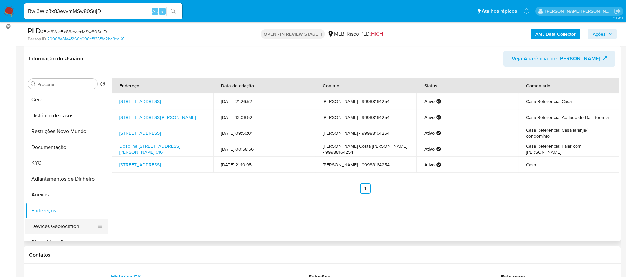
click at [67, 226] on button "Devices Geolocation" at bounding box center [63, 226] width 77 height 16
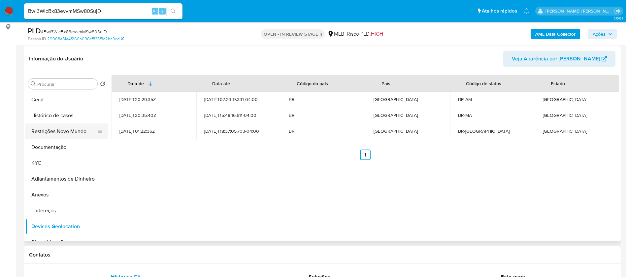
click at [67, 134] on button "Restrições Novo Mundo" at bounding box center [63, 131] width 77 height 16
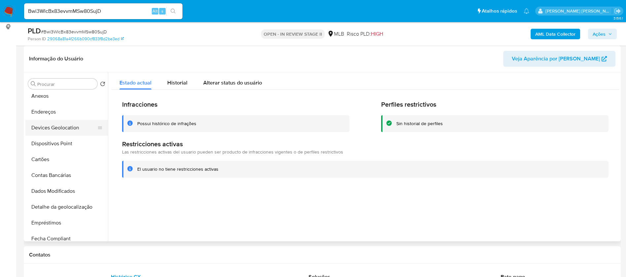
scroll to position [99, 0]
click at [58, 144] on button "Dispositivos Point" at bounding box center [63, 143] width 77 height 16
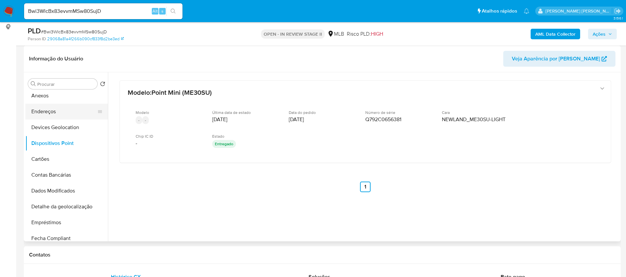
click at [57, 106] on button "Endereços" at bounding box center [63, 112] width 77 height 16
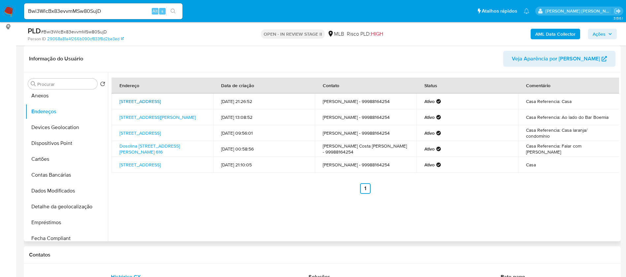
click at [161, 98] on link "Rua Santa Helena N 51-a 51, Alto Alegre Do Maranhão, Maranhão, 65413000, Brasil…" at bounding box center [139, 101] width 41 height 7
click at [60, 96] on button "Anexos" at bounding box center [63, 96] width 77 height 16
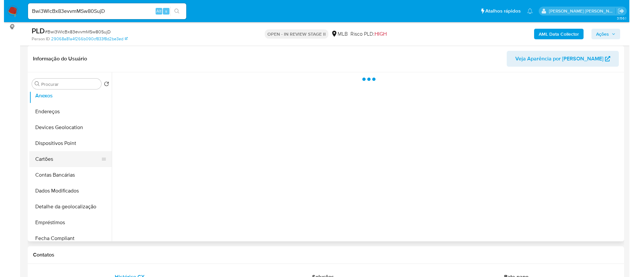
scroll to position [49, 0]
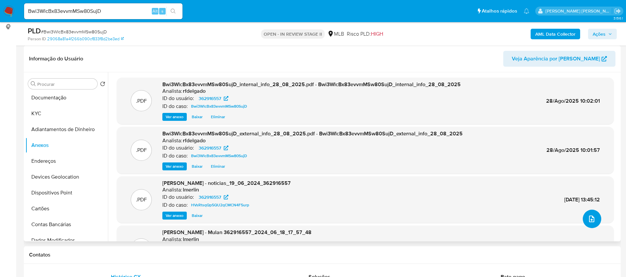
click at [591, 218] on icon "upload-file" at bounding box center [592, 219] width 8 height 8
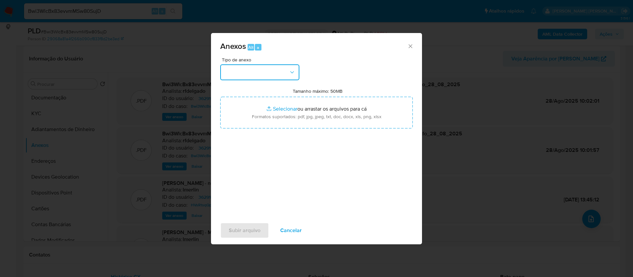
click at [269, 72] on button "button" at bounding box center [259, 72] width 79 height 16
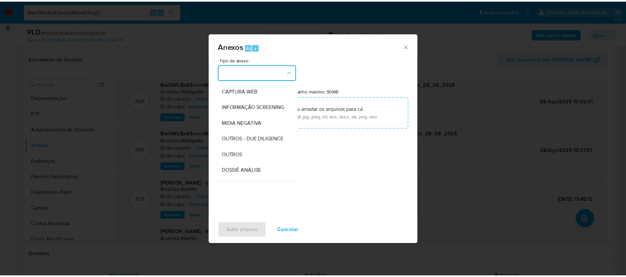
scroll to position [99, 0]
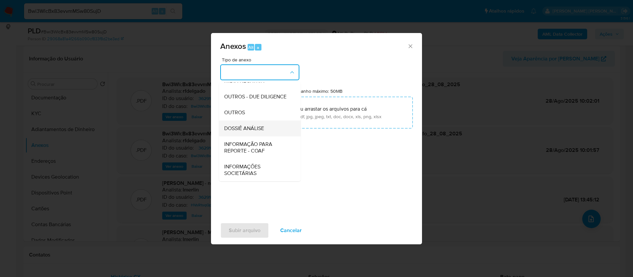
click at [261, 125] on div "DOSSIÊ ANÁLISE" at bounding box center [257, 128] width 67 height 16
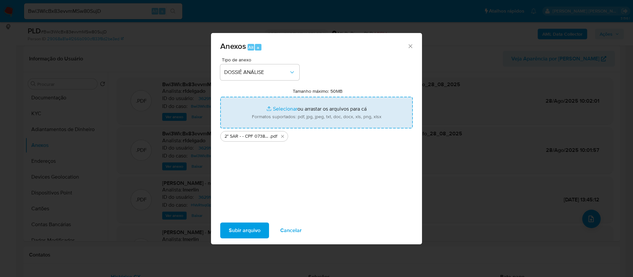
type input "C:\fakepath\Mulan 362916557_2025_08_27_17_07_55.xlsx"
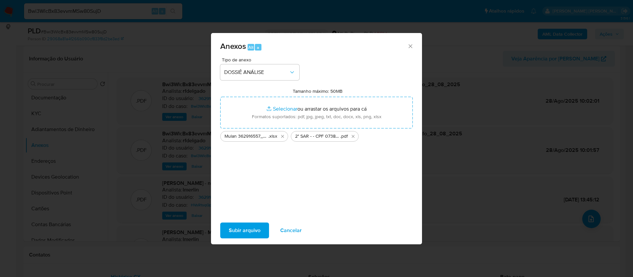
click at [248, 231] on span "Subir arquivo" at bounding box center [245, 230] width 32 height 15
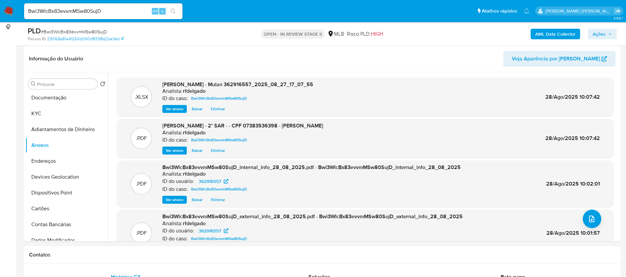
click at [608, 35] on span "Ações" at bounding box center [601, 33] width 19 height 9
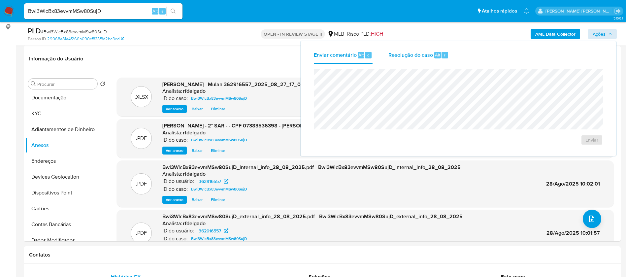
click at [403, 56] on span "Resolução do caso" at bounding box center [410, 55] width 45 height 8
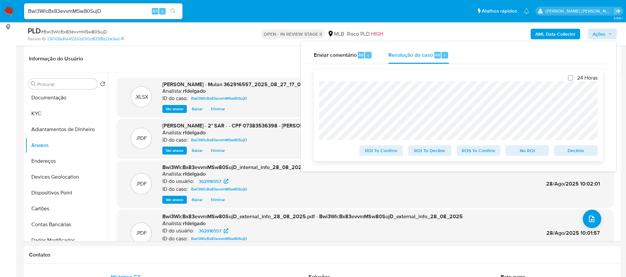
click at [584, 153] on span "Declínio" at bounding box center [575, 150] width 34 height 9
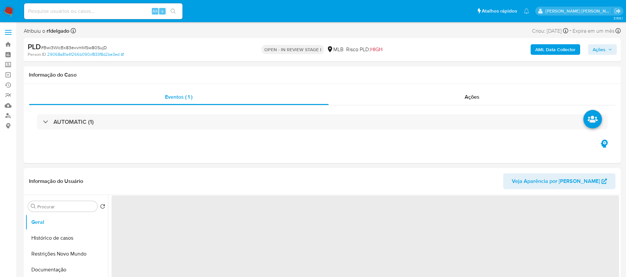
click at [611, 48] on icon "button" at bounding box center [610, 50] width 4 height 4
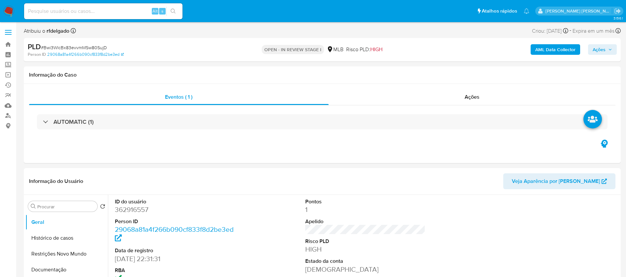
select select "10"
click at [611, 49] on icon "button" at bounding box center [610, 50] width 4 height 4
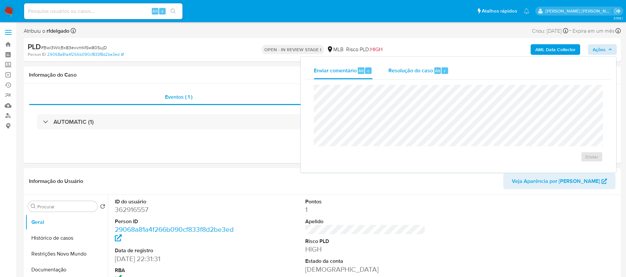
click at [405, 70] on span "Resolução do caso" at bounding box center [410, 71] width 45 height 8
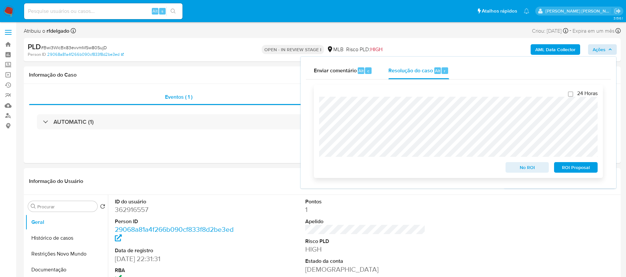
click at [584, 171] on span "ROI Proposal" at bounding box center [575, 167] width 34 height 9
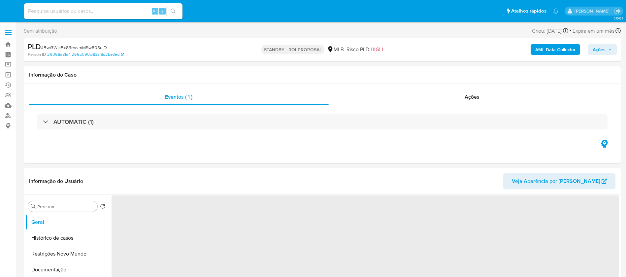
select select "10"
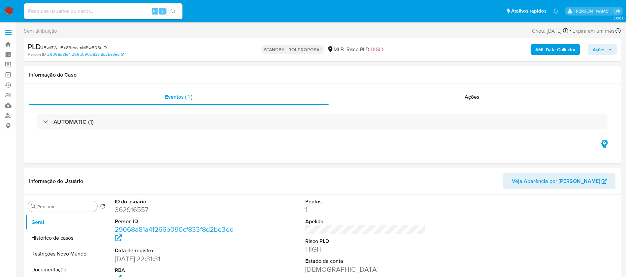
click at [96, 11] on input at bounding box center [103, 11] width 158 height 9
paste input "PDCHROFWA5ChYlknHwuv71RK"
type input "PDCHROFWA5ChYlknHwuv71RK"
select select "10"
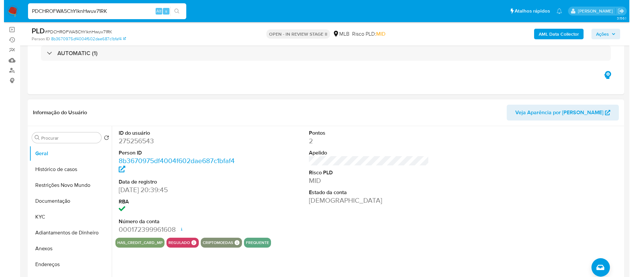
scroll to position [99, 0]
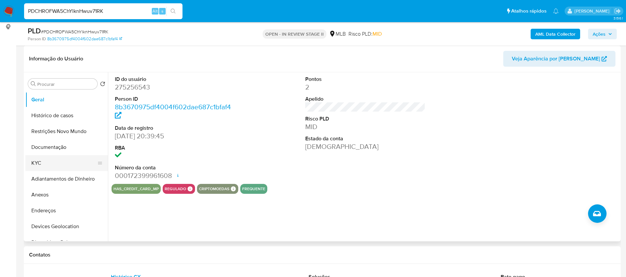
click at [59, 166] on button "KYC" at bounding box center [63, 163] width 77 height 16
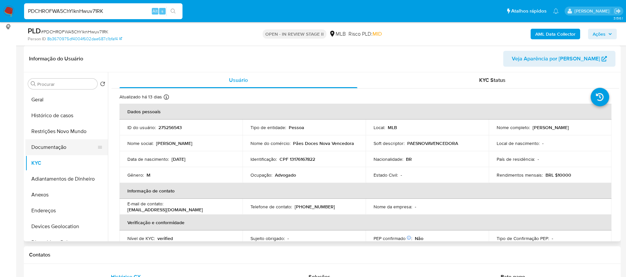
click at [60, 149] on button "Documentação" at bounding box center [63, 147] width 77 height 16
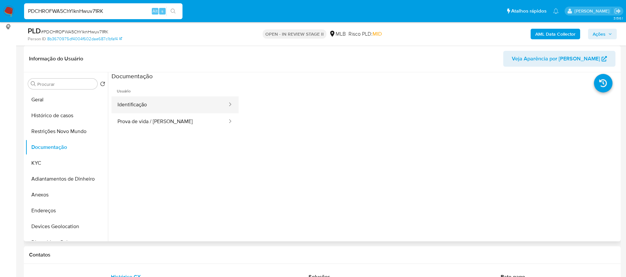
click at [173, 110] on button "Identificação" at bounding box center [169, 104] width 116 height 17
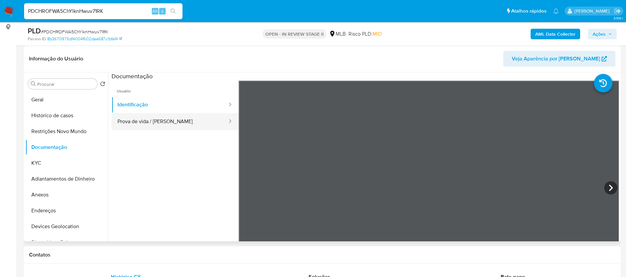
click at [173, 121] on button "Prova de vida / [PERSON_NAME]" at bounding box center [169, 121] width 116 height 17
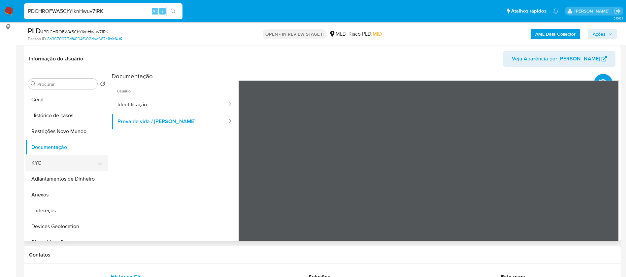
click at [43, 161] on button "KYC" at bounding box center [63, 163] width 77 height 16
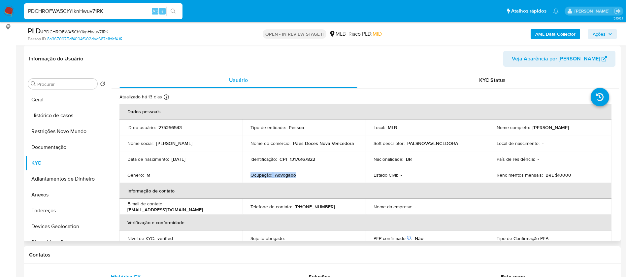
drag, startPoint x: 299, startPoint y: 177, endPoint x: 248, endPoint y: 175, distance: 50.8
click at [248, 175] on td "Ocupação : Advogado" at bounding box center [303, 175] width 123 height 16
click at [545, 33] on b "AML Data Collector" at bounding box center [555, 34] width 40 height 11
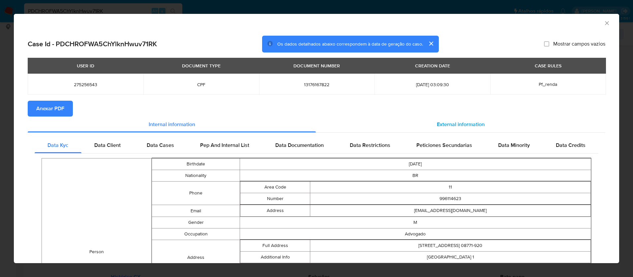
click at [457, 128] on div "External information" at bounding box center [461, 124] width 290 height 16
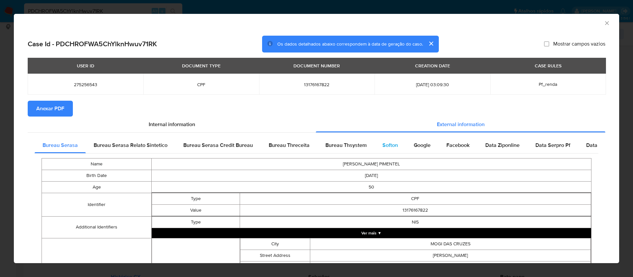
click at [388, 144] on span "Softon" at bounding box center [391, 145] width 16 height 8
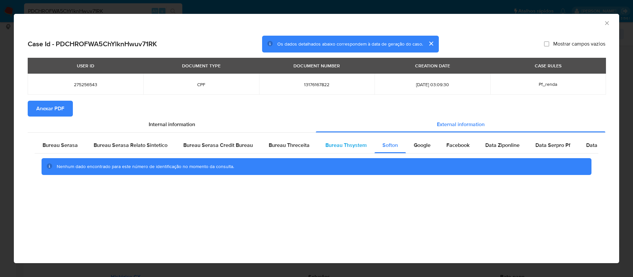
click at [337, 146] on span "Bureau Thsystem" at bounding box center [346, 145] width 41 height 8
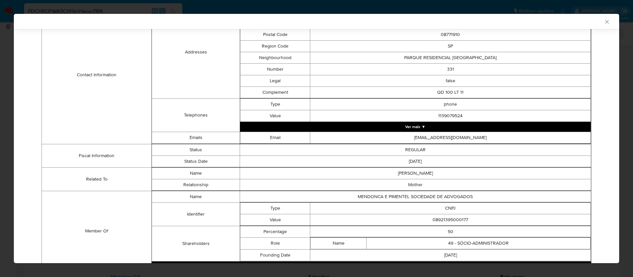
scroll to position [287, 0]
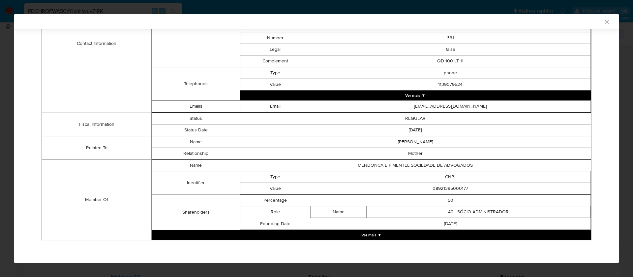
click at [447, 189] on td "08921395000177" at bounding box center [450, 188] width 281 height 12
copy td "08921395000177"
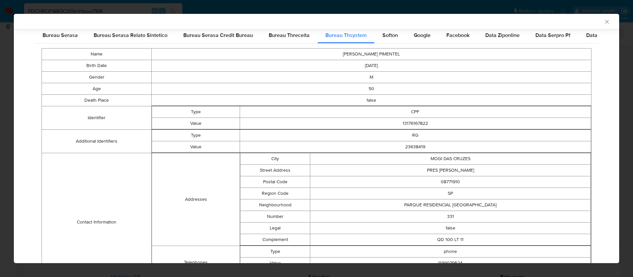
scroll to position [0, 0]
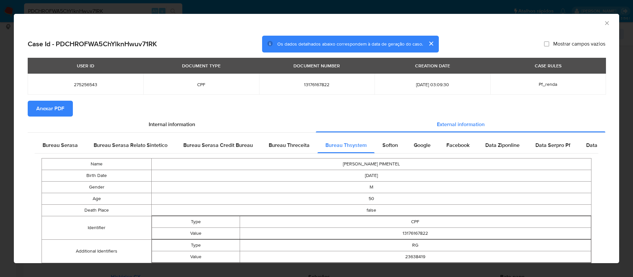
click at [43, 109] on span "Anexar PDF" at bounding box center [50, 108] width 28 height 15
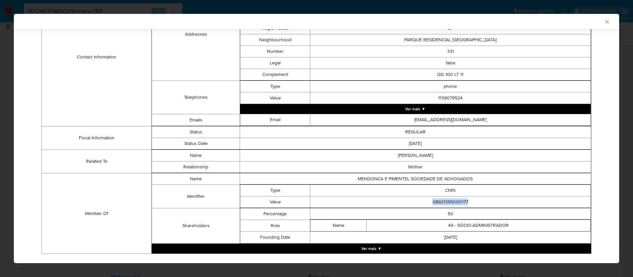
scroll to position [288, 0]
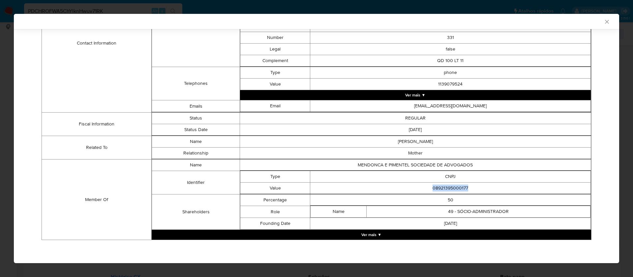
click at [371, 233] on button "Ver mais ▼" at bounding box center [372, 235] width 440 height 10
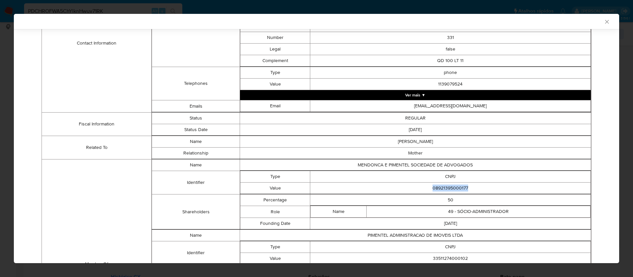
scroll to position [387, 0]
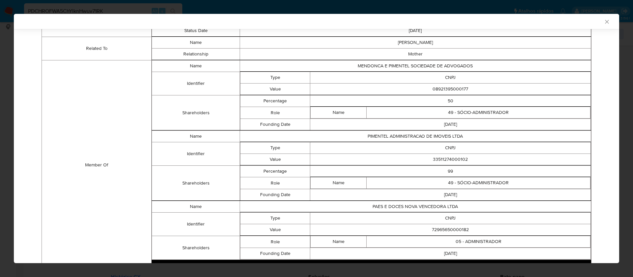
click at [452, 158] on td "33511274000102" at bounding box center [450, 160] width 281 height 12
copy td "33511274000102"
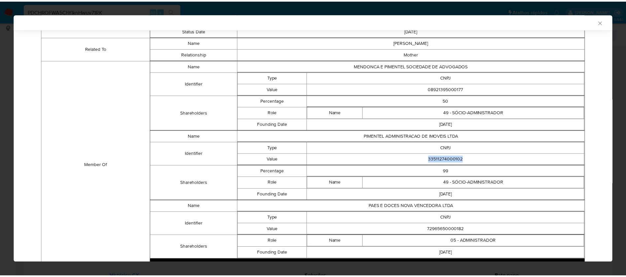
scroll to position [416, 0]
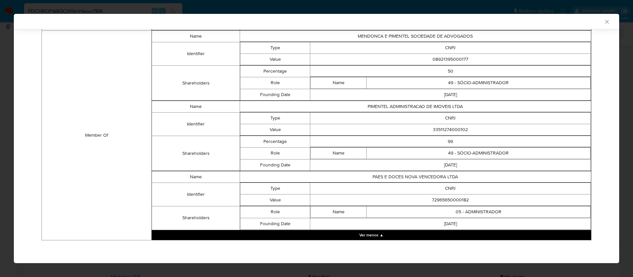
click at [448, 201] on td "72965650000182" at bounding box center [450, 200] width 281 height 12
copy td "72965650000182"
click at [444, 176] on td "PAES E DOCES NOVA VENCEDORA LTDA" at bounding box center [415, 177] width 351 height 12
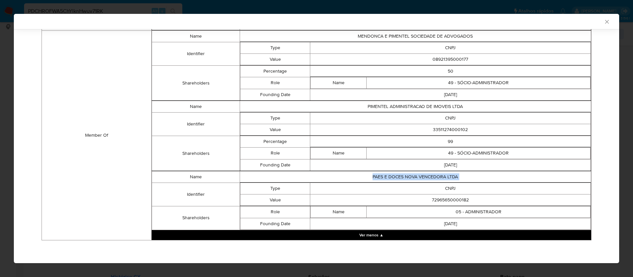
click at [444, 176] on td "PAES E DOCES NOVA VENCEDORA LTDA" at bounding box center [415, 177] width 351 height 12
copy td "PAES E DOCES NOVA VENCEDORA LTDA"
click at [440, 200] on td "72965650000182" at bounding box center [450, 200] width 281 height 12
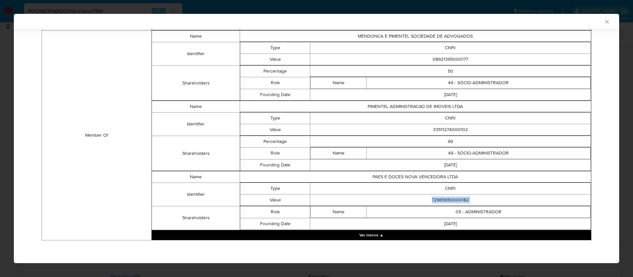
copy td "72965650000182"
click at [202, 94] on td "Shareholders" at bounding box center [196, 82] width 88 height 35
click at [604, 23] on icon "Fechar a janela" at bounding box center [607, 21] width 7 height 7
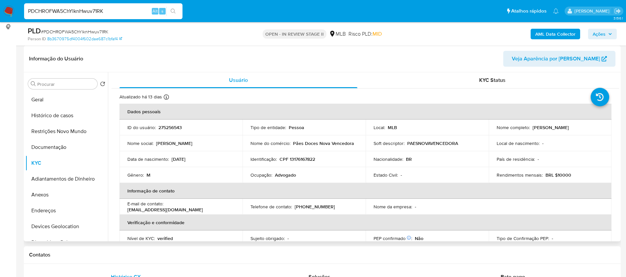
drag, startPoint x: 592, startPoint y: 128, endPoint x: 530, endPoint y: 130, distance: 61.7
click at [530, 130] on div "Nome completo : [PERSON_NAME]" at bounding box center [549, 127] width 107 height 6
copy p "[PERSON_NAME]"
click at [167, 126] on p "275256543" at bounding box center [169, 127] width 23 height 6
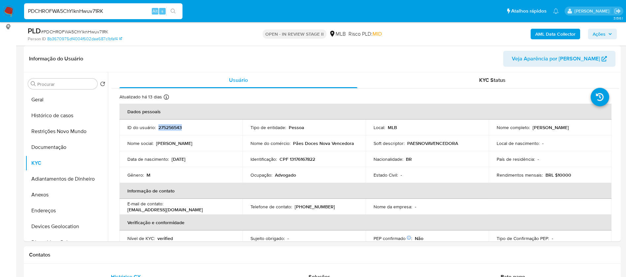
copy p "275256543"
click at [53, 102] on button "Geral" at bounding box center [63, 100] width 77 height 16
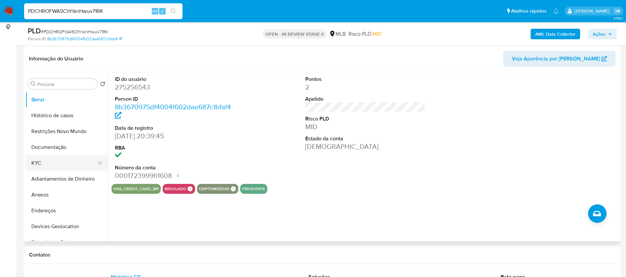
click at [50, 158] on button "KYC" at bounding box center [63, 163] width 77 height 16
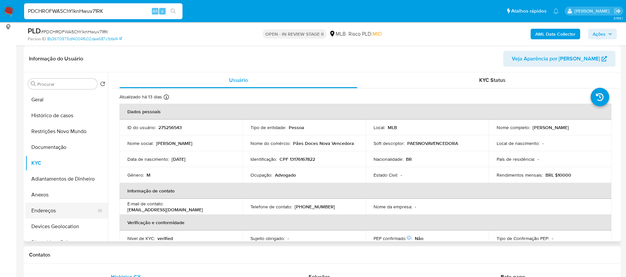
click at [37, 207] on button "Endereços" at bounding box center [63, 211] width 77 height 16
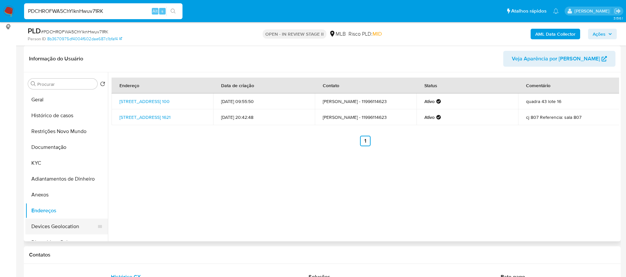
click at [67, 219] on button "Devices Geolocation" at bounding box center [63, 226] width 77 height 16
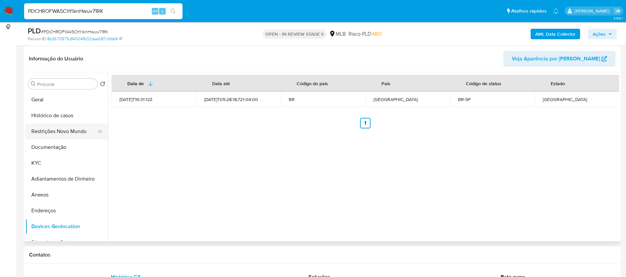
click at [58, 128] on button "Restrições Novo Mundo" at bounding box center [63, 131] width 77 height 16
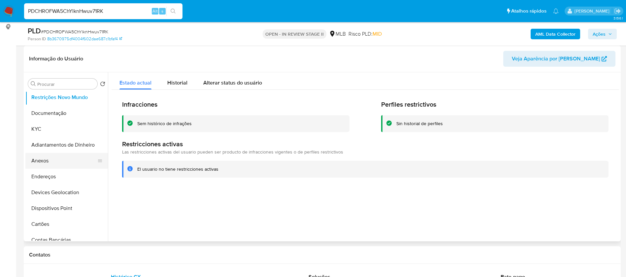
scroll to position [49, 0]
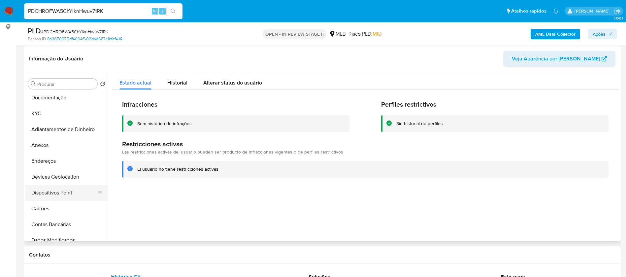
click at [67, 188] on button "Dispositivos Point" at bounding box center [63, 193] width 77 height 16
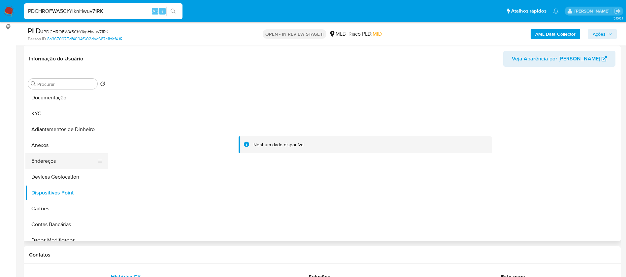
click at [42, 157] on button "Endereços" at bounding box center [63, 161] width 77 height 16
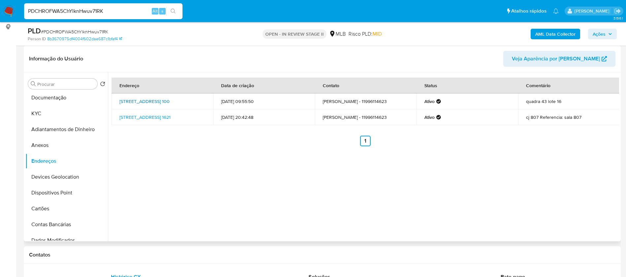
click at [170, 102] on link "[STREET_ADDRESS] 100" at bounding box center [144, 101] width 50 height 7
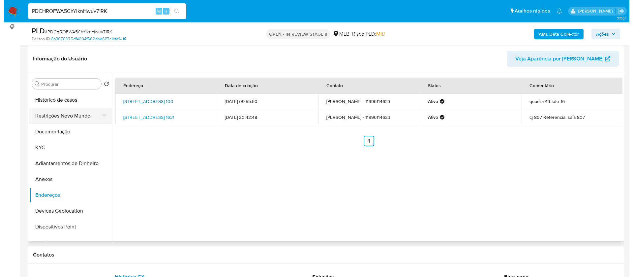
scroll to position [0, 0]
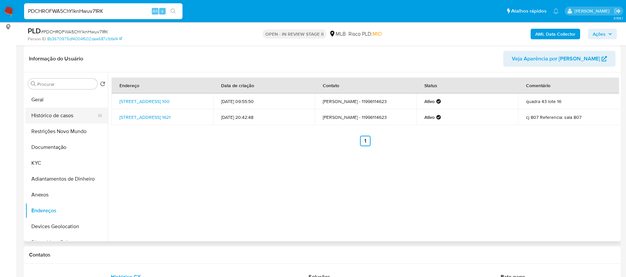
click at [47, 114] on button "Histórico de casos" at bounding box center [63, 116] width 77 height 16
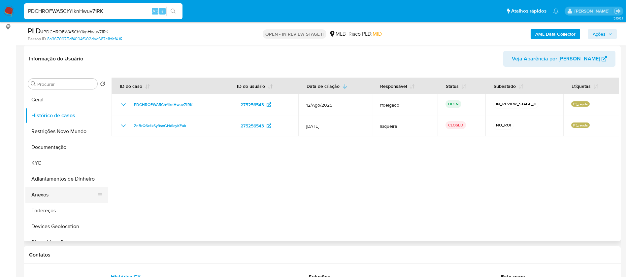
click at [60, 195] on button "Anexos" at bounding box center [63, 195] width 77 height 16
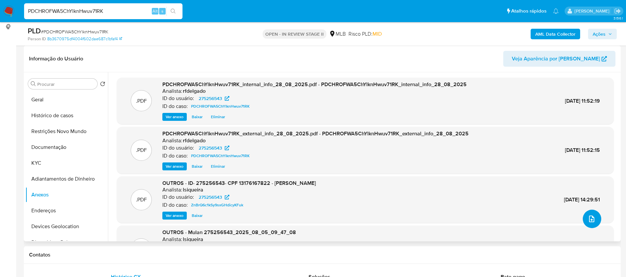
click at [593, 225] on button "upload-file" at bounding box center [592, 218] width 18 height 18
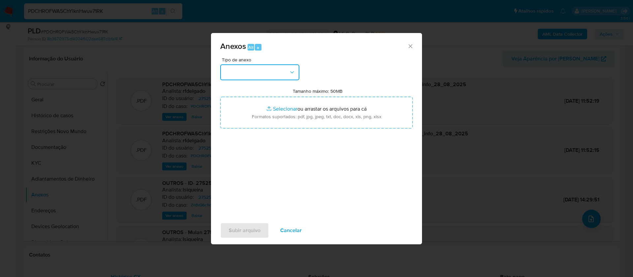
click at [274, 73] on button "button" at bounding box center [259, 72] width 79 height 16
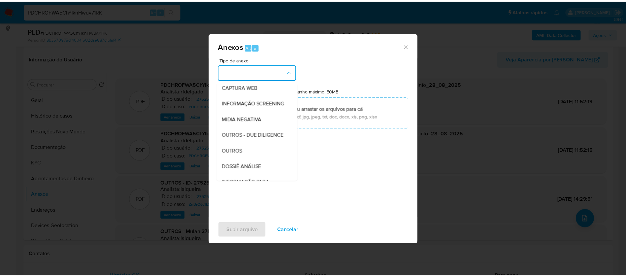
scroll to position [99, 0]
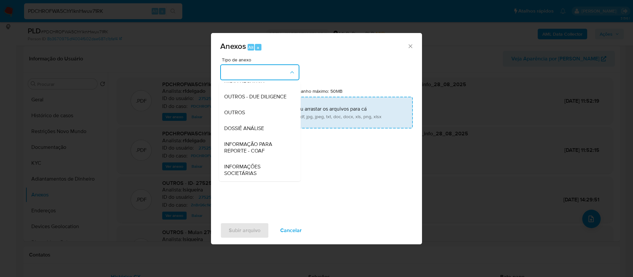
drag, startPoint x: 263, startPoint y: 129, endPoint x: 298, endPoint y: 100, distance: 45.0
click at [263, 129] on span "DOSSIÊ ANÁLISE" at bounding box center [244, 128] width 40 height 7
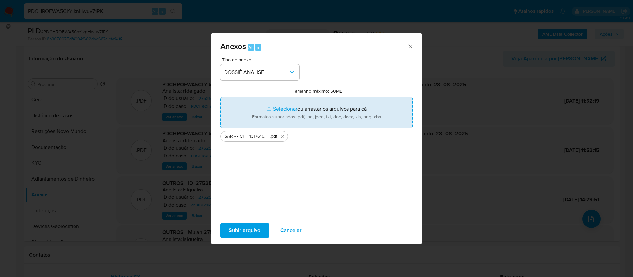
type input "C:\fakepath\Mulan 275256543_2025_08_27_17_08_11.xlsx"
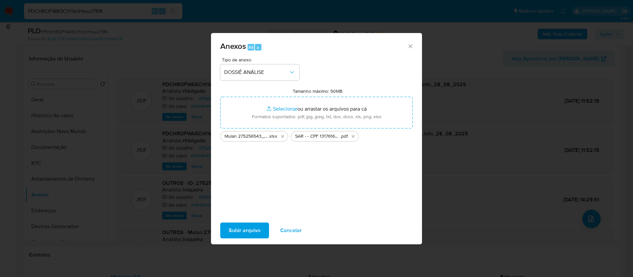
click at [248, 228] on span "Subir arquivo" at bounding box center [245, 230] width 32 height 15
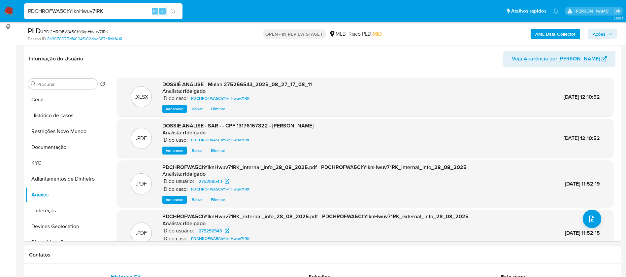
click at [595, 37] on span "Ações" at bounding box center [598, 34] width 13 height 11
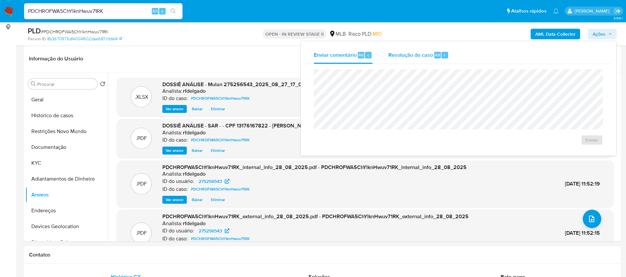
click at [426, 60] on div "Resolução do caso Alt r" at bounding box center [418, 55] width 60 height 17
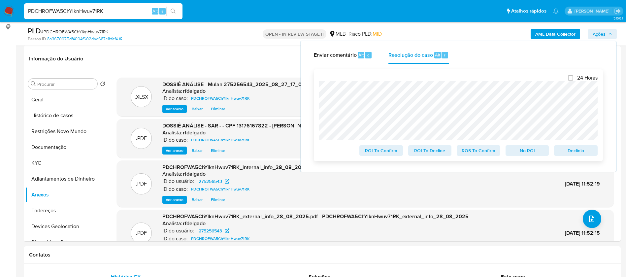
click at [521, 155] on span "No ROI" at bounding box center [527, 150] width 34 height 9
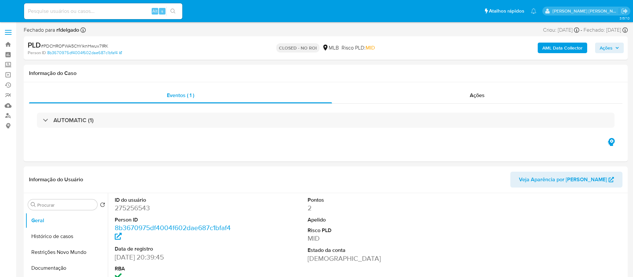
select select "10"
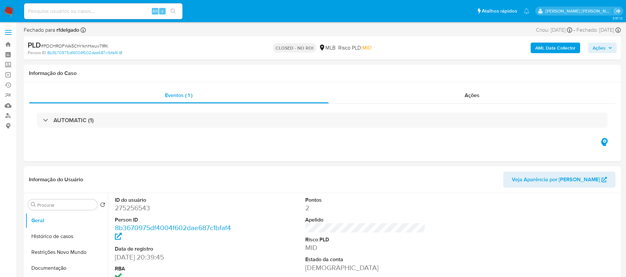
click at [11, 6] on img at bounding box center [8, 11] width 11 height 11
